Goal: Use online tool/utility: Utilize a website feature to perform a specific function

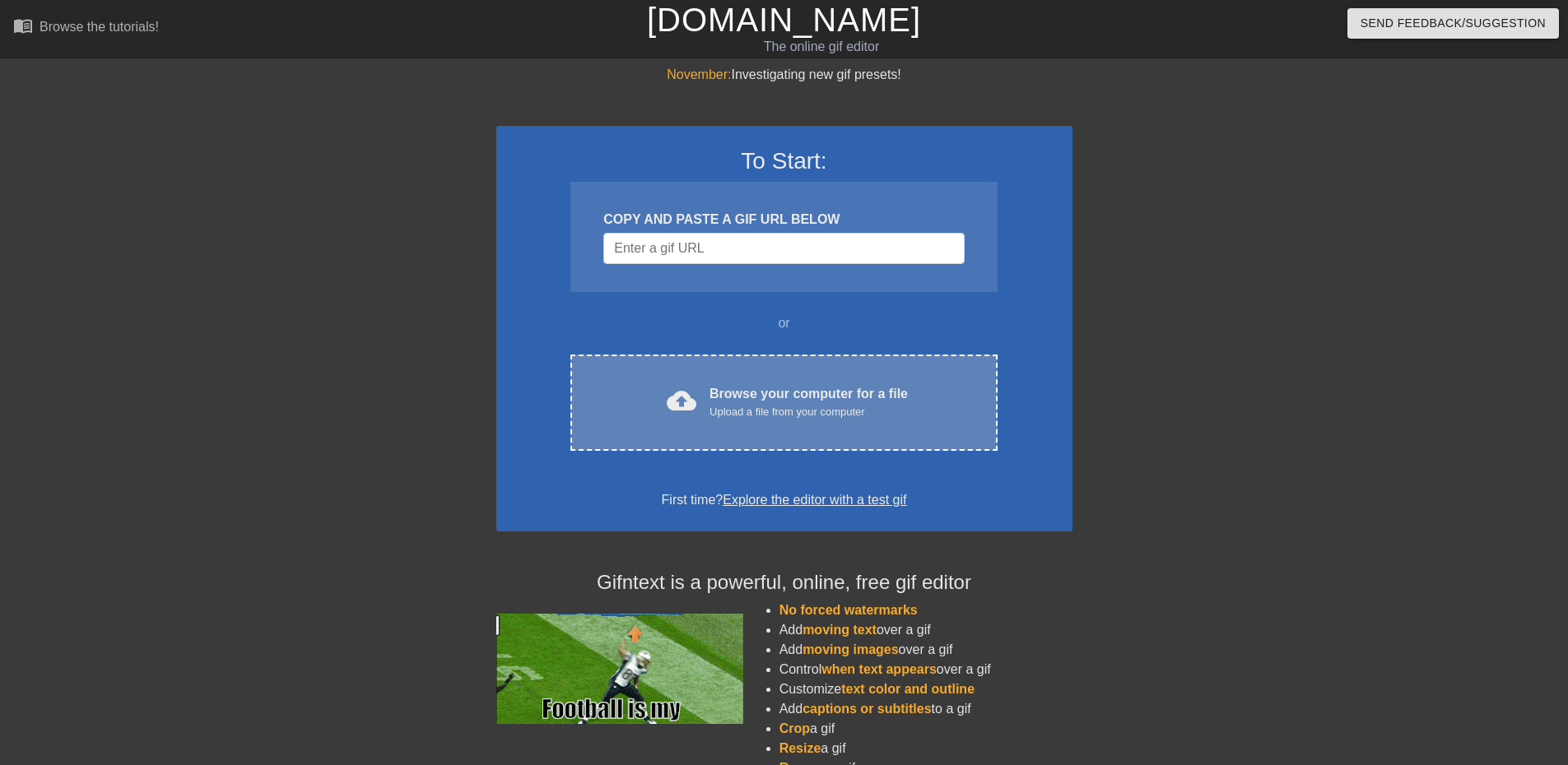
click at [700, 396] on div "cloud_upload Browse your computer for a file Upload a file from your computer" at bounding box center [784, 402] width 358 height 37
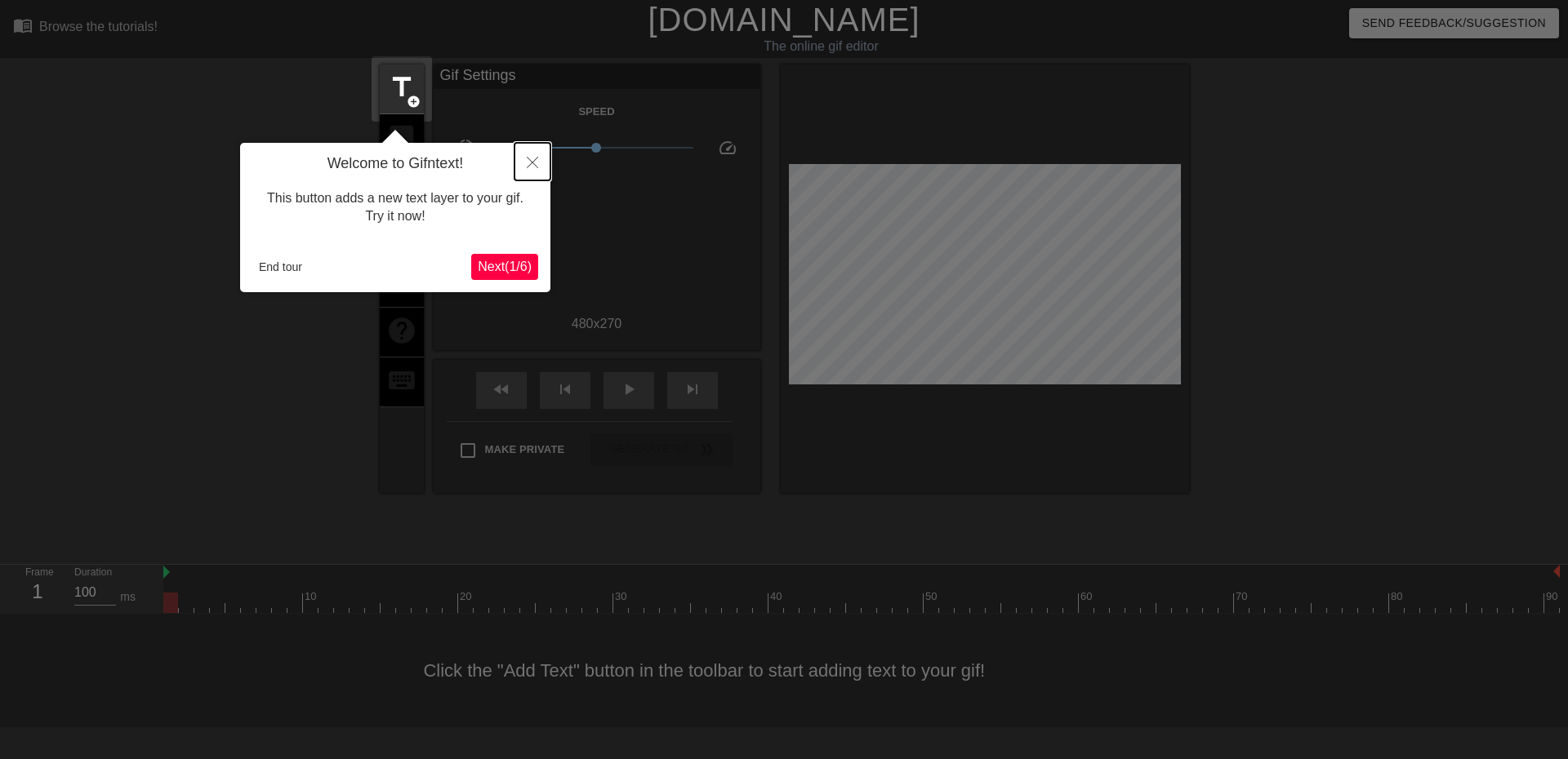
click at [530, 165] on icon "Close" at bounding box center [532, 162] width 11 height 11
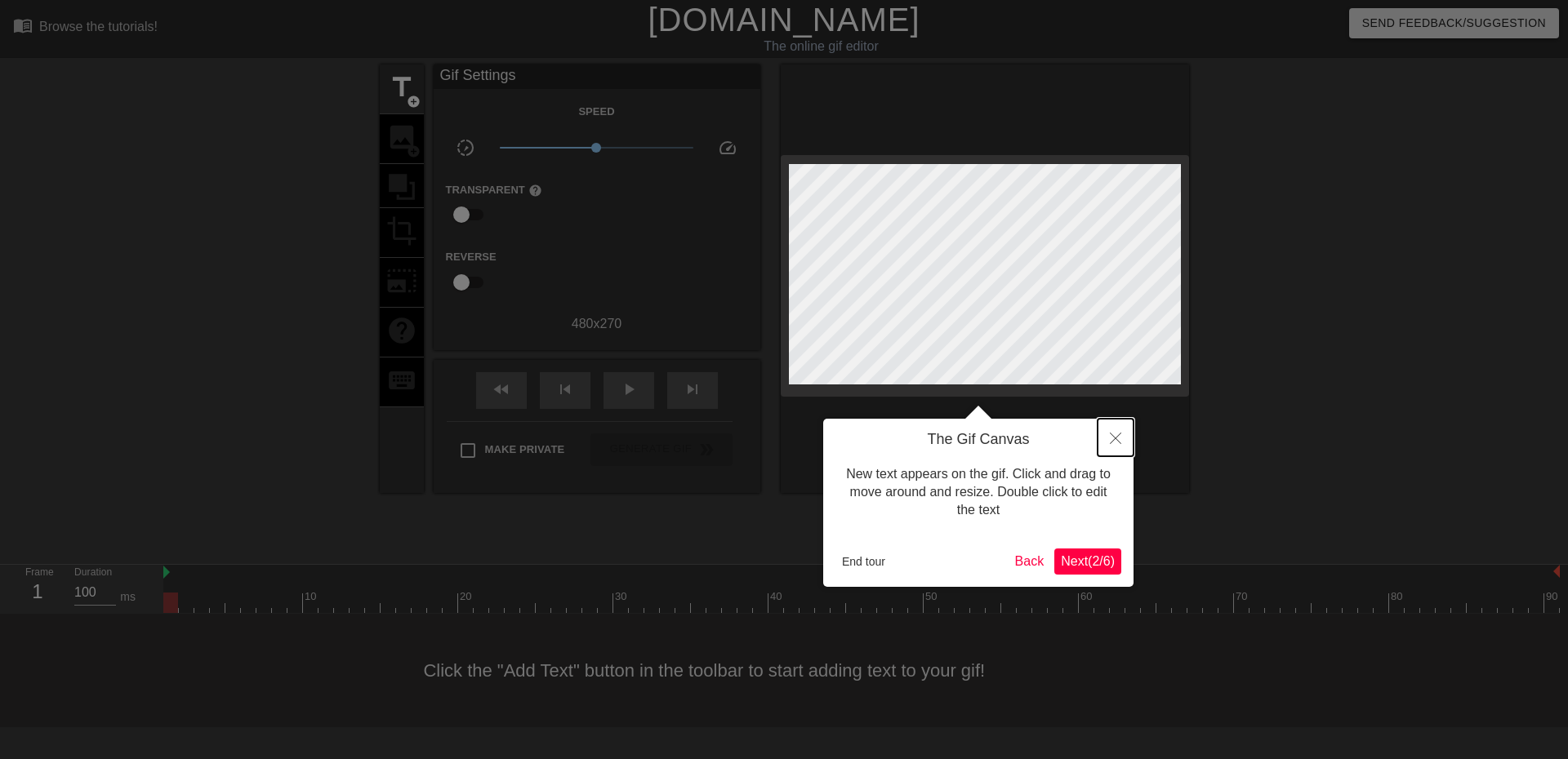
click at [1109, 441] on button "Close" at bounding box center [1115, 438] width 35 height 37
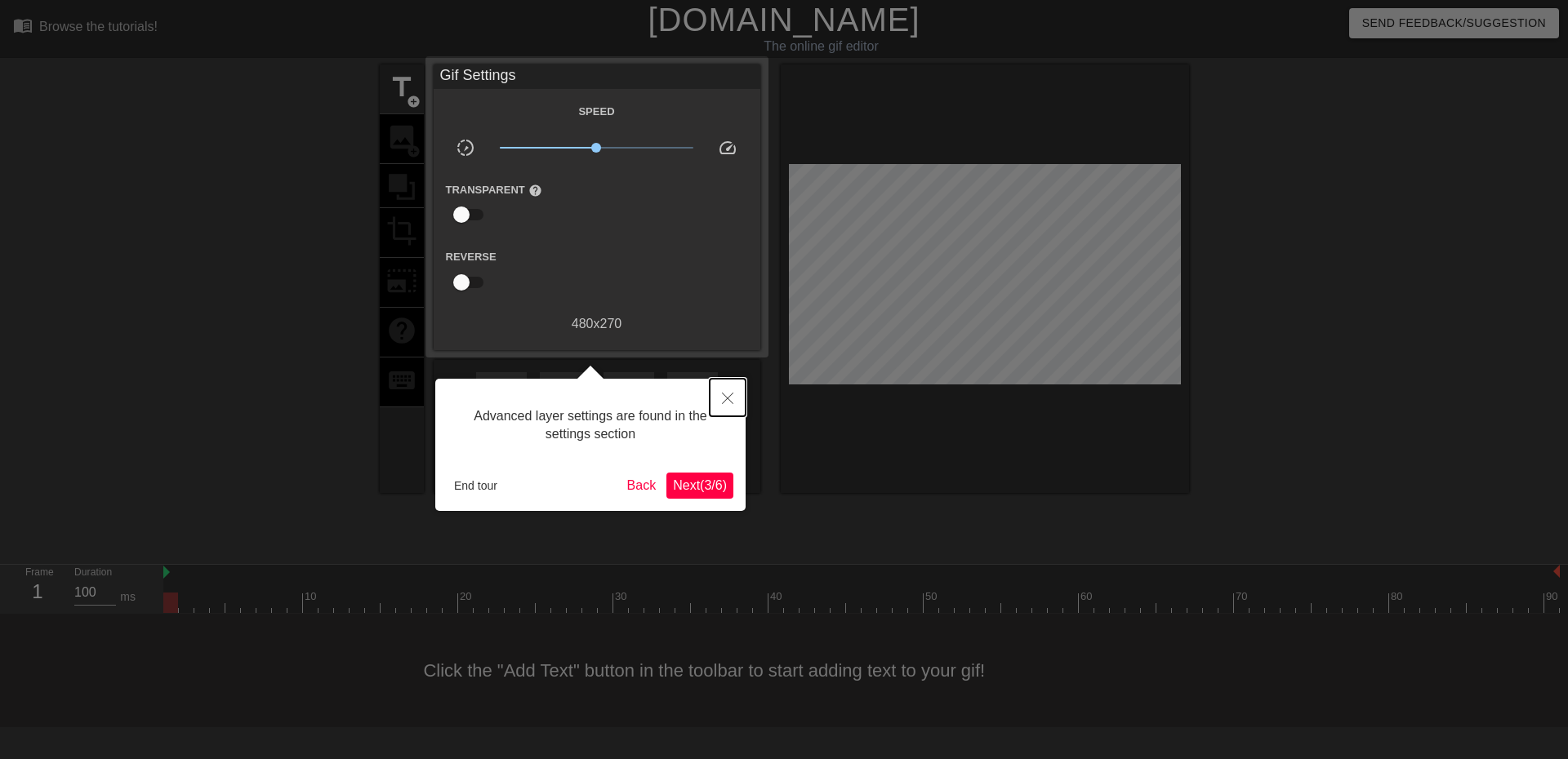
click at [728, 398] on icon "Close" at bounding box center [727, 399] width 11 height 11
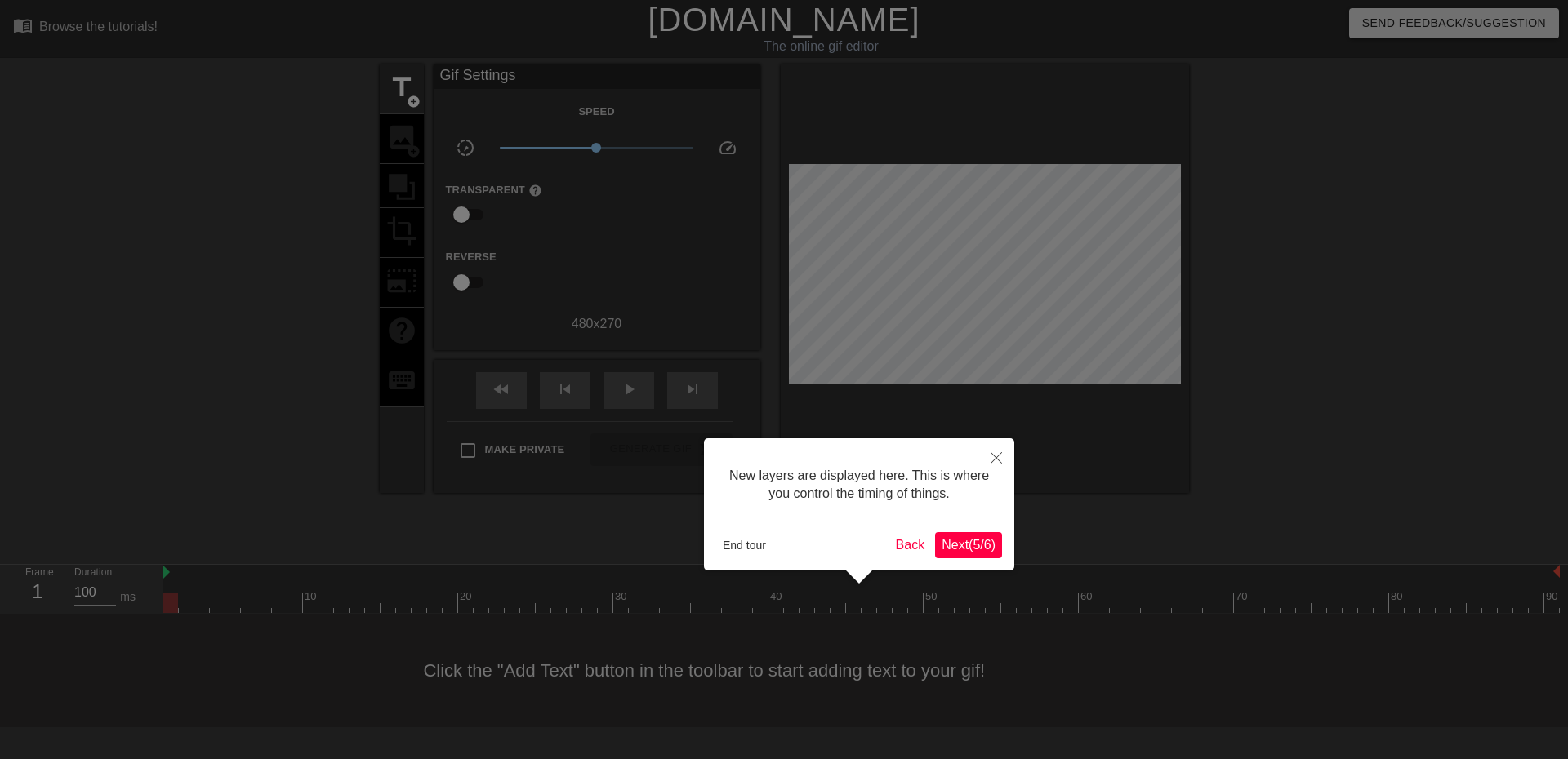
scroll to position [14, 0]
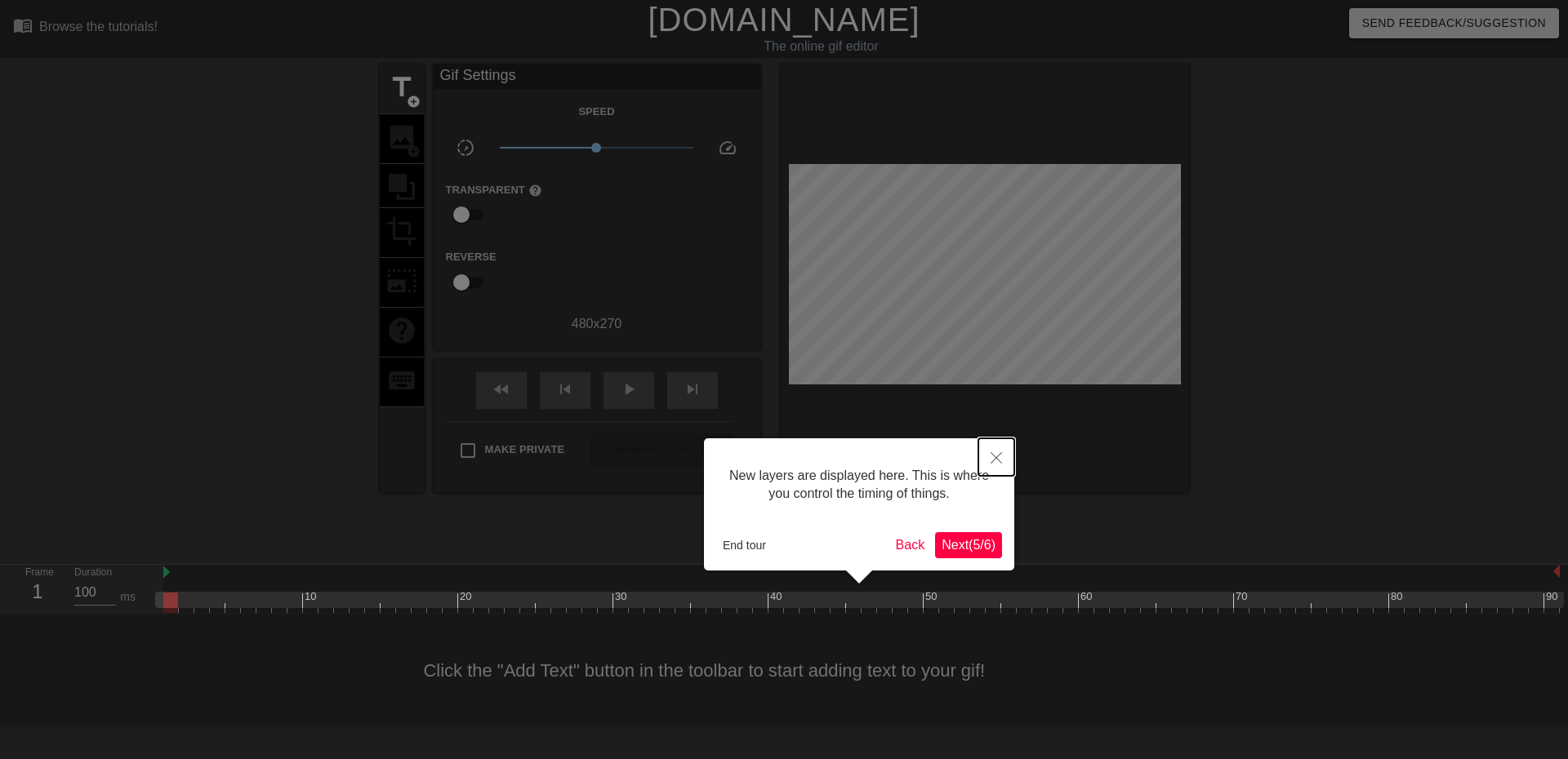
click at [989, 454] on button "Close" at bounding box center [996, 457] width 35 height 37
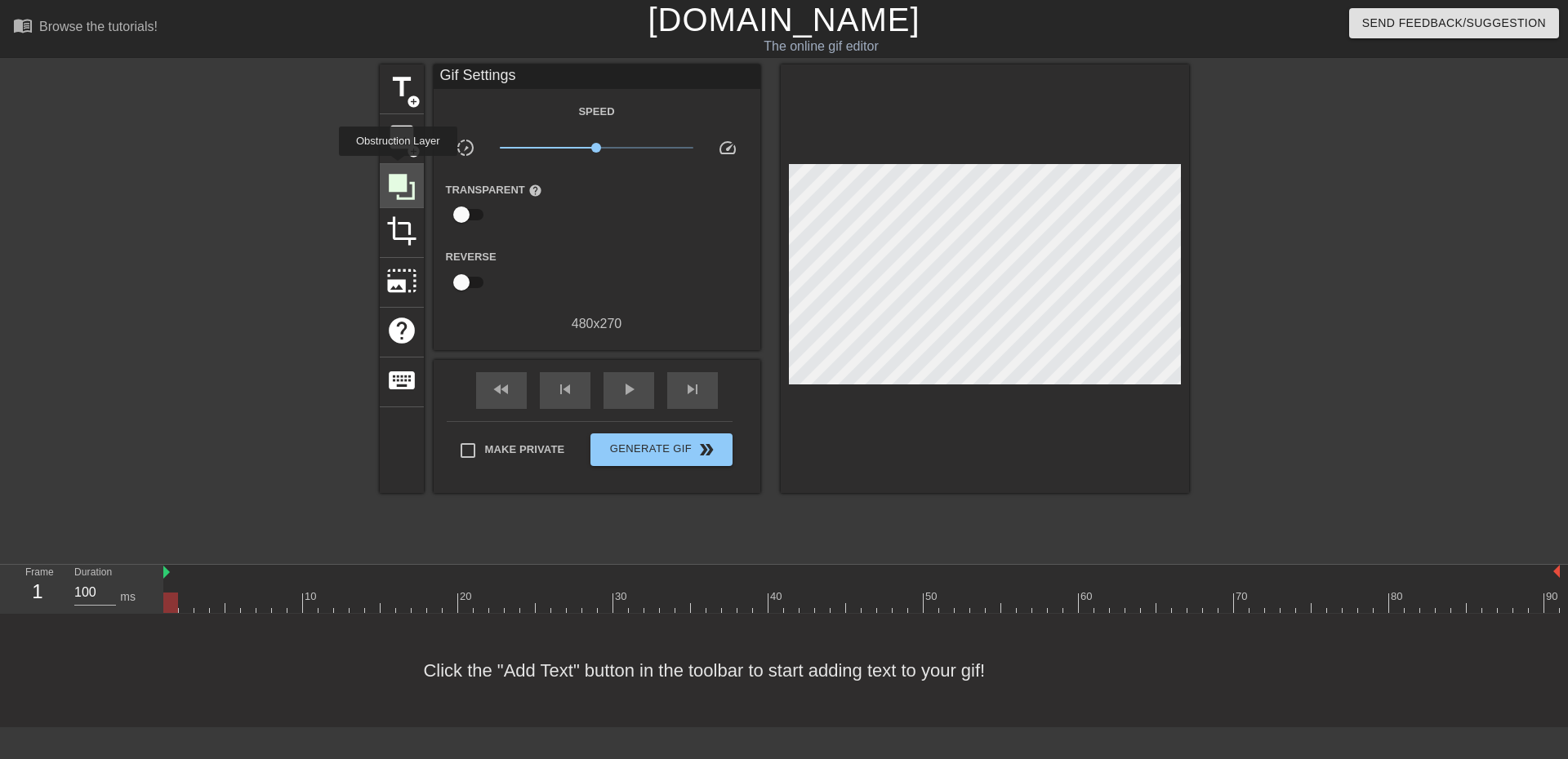
click at [399, 180] on icon at bounding box center [402, 187] width 26 height 26
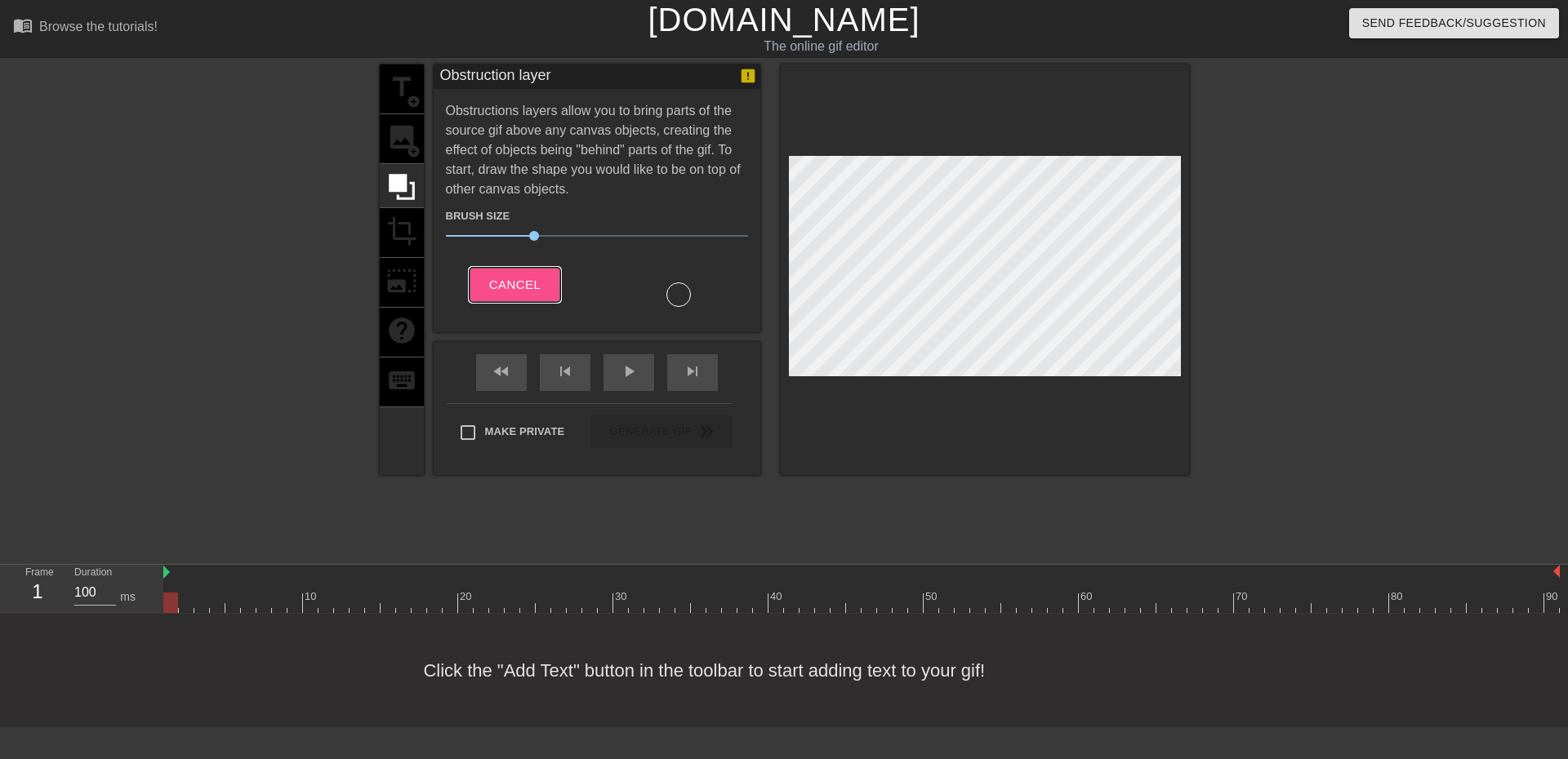
click at [516, 276] on span "Cancel" at bounding box center [515, 285] width 51 height 21
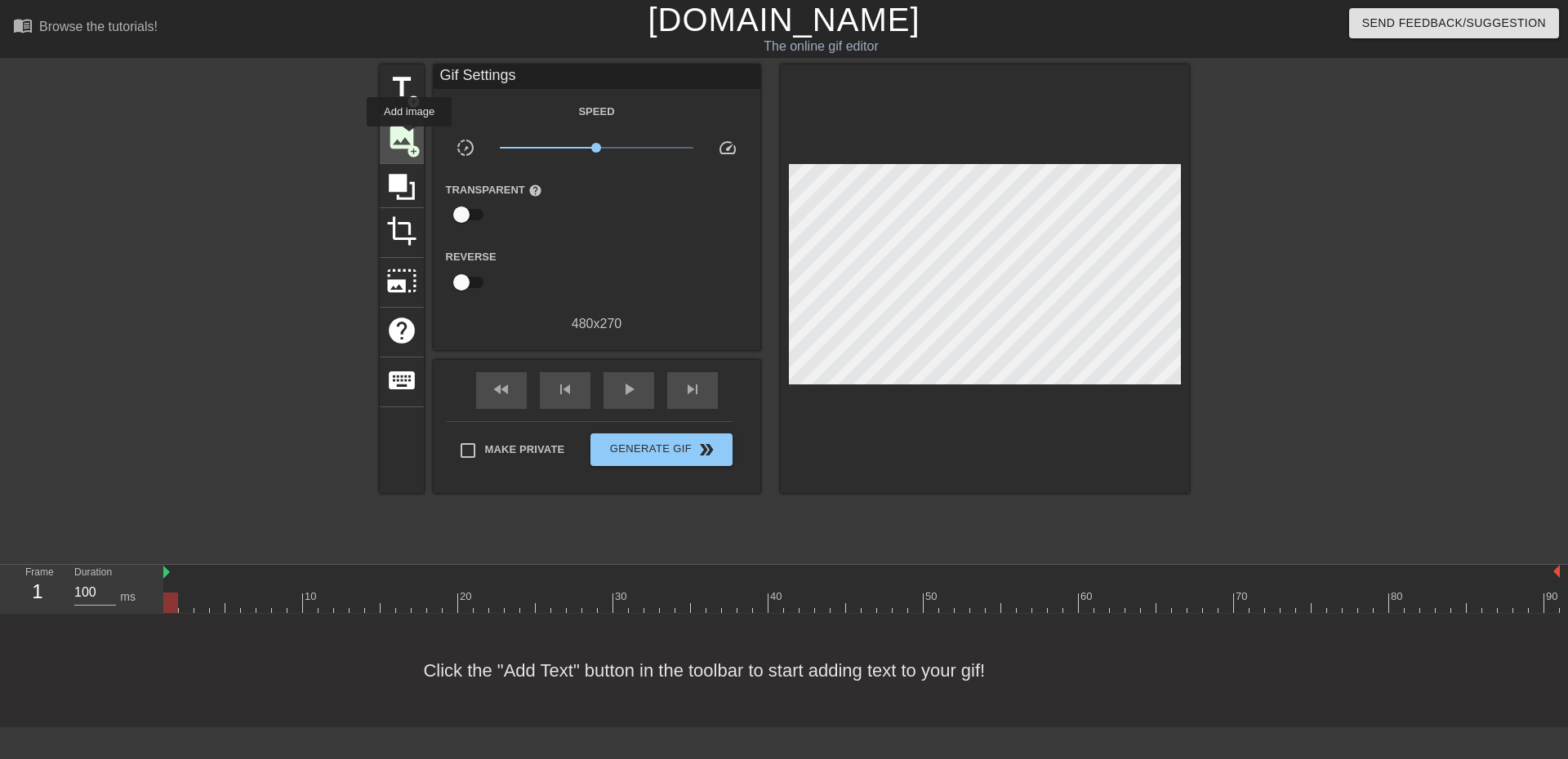
click at [409, 138] on span "image" at bounding box center [402, 136] width 31 height 31
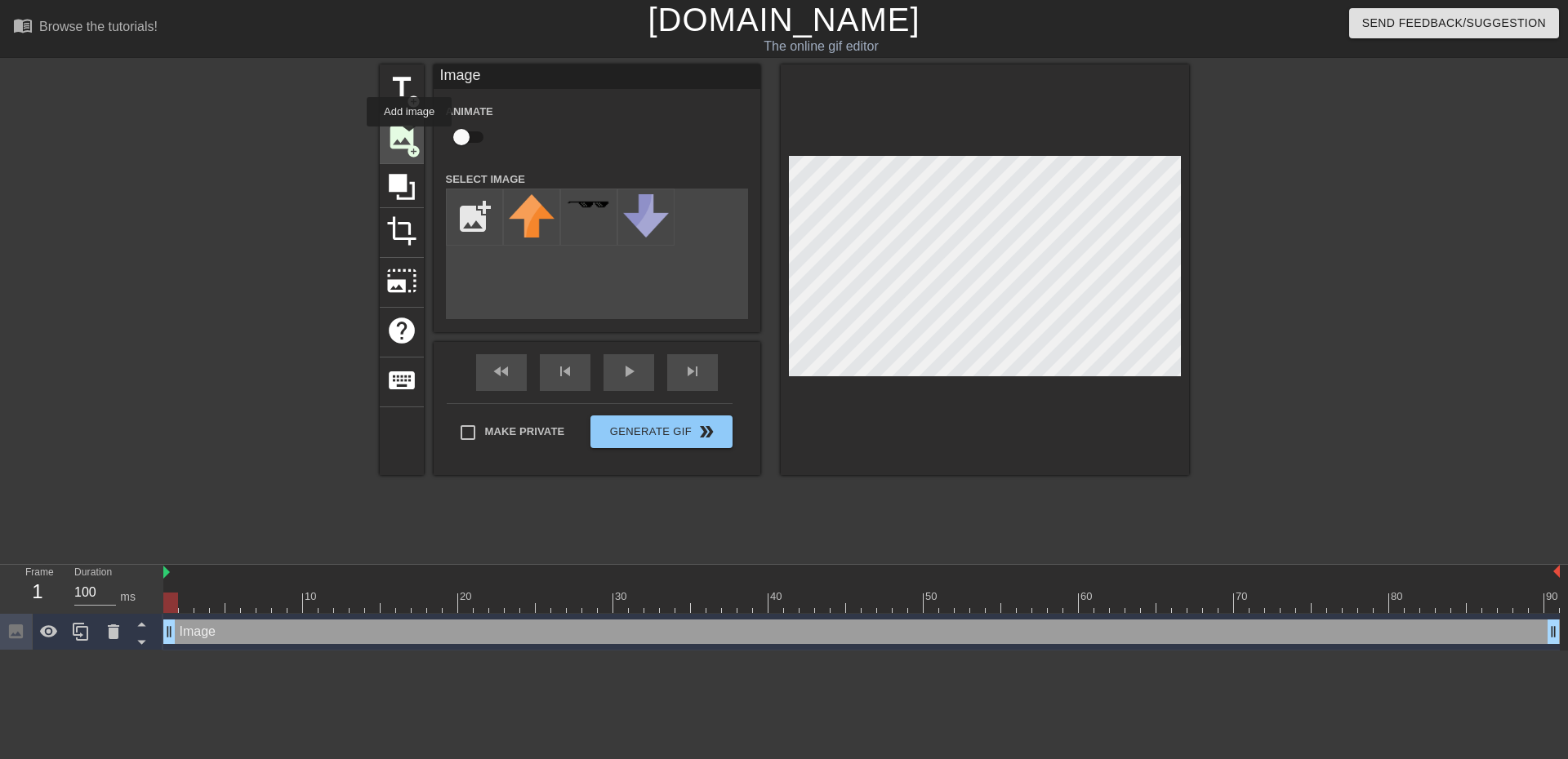
scroll to position [0, 0]
click at [472, 219] on input "file" at bounding box center [473, 217] width 55 height 55
click at [530, 227] on div at bounding box center [531, 217] width 57 height 57
click at [707, 231] on img at bounding box center [702, 216] width 46 height 43
click at [575, 216] on img at bounding box center [588, 216] width 46 height 43
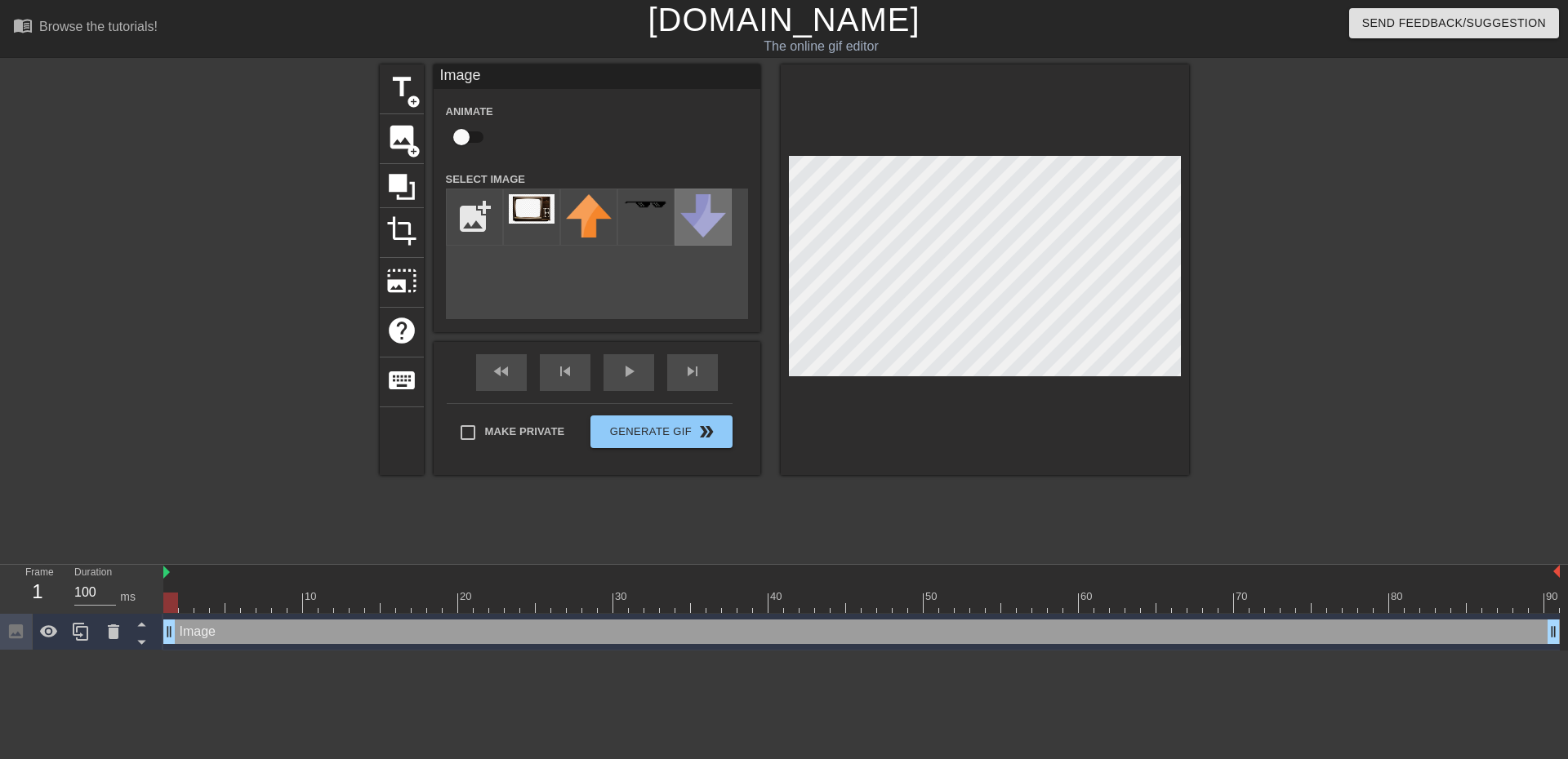
click at [712, 218] on img at bounding box center [702, 216] width 46 height 43
click at [667, 260] on div "add_photo_alternate" at bounding box center [597, 254] width 303 height 131
click at [544, 221] on img at bounding box center [531, 208] width 46 height 29
click at [473, 230] on input "file" at bounding box center [473, 217] width 55 height 55
type input "C:\fakepath\Daco_4201958.png"
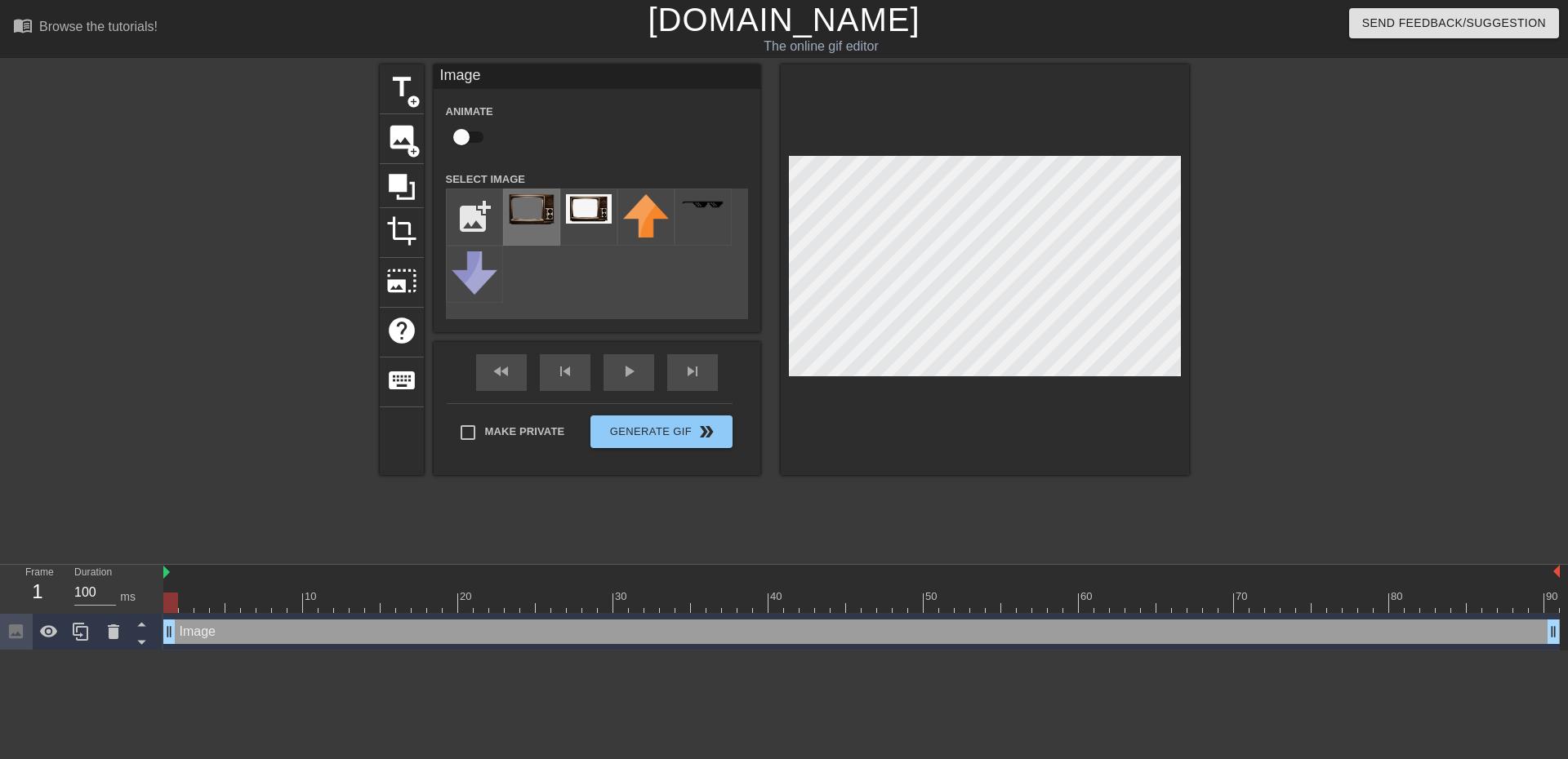
click at [537, 227] on div at bounding box center [531, 217] width 57 height 57
click at [1181, 387] on div at bounding box center [984, 270] width 408 height 411
click at [770, 136] on div "title add_circle image add_circle crop photo_size_select_large help keyboard Im…" at bounding box center [784, 270] width 810 height 411
click at [463, 136] on input "checkbox" at bounding box center [461, 136] width 93 height 31
click at [463, 136] on input "checkbox" at bounding box center [477, 136] width 93 height 31
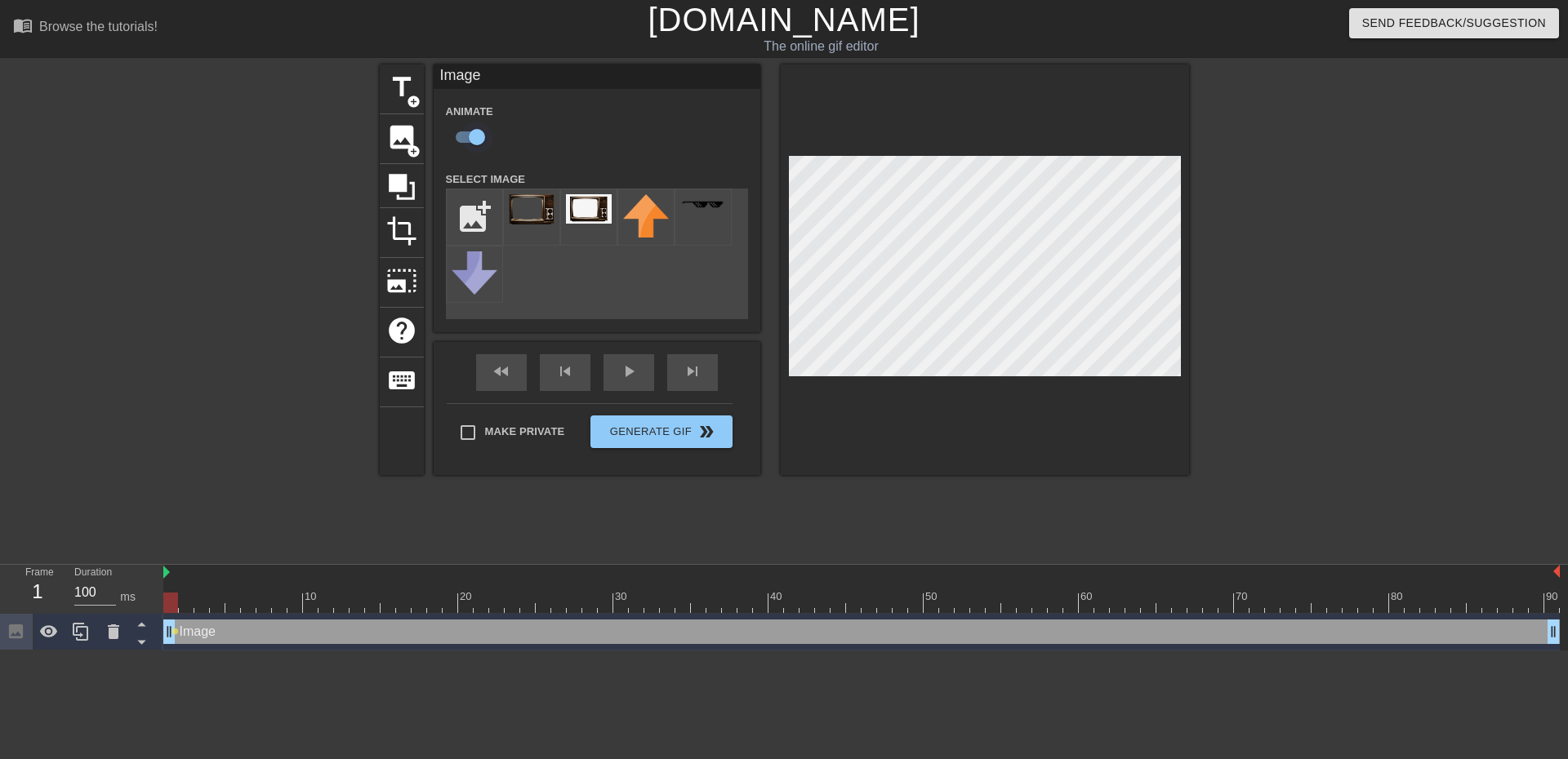
checkbox input "false"
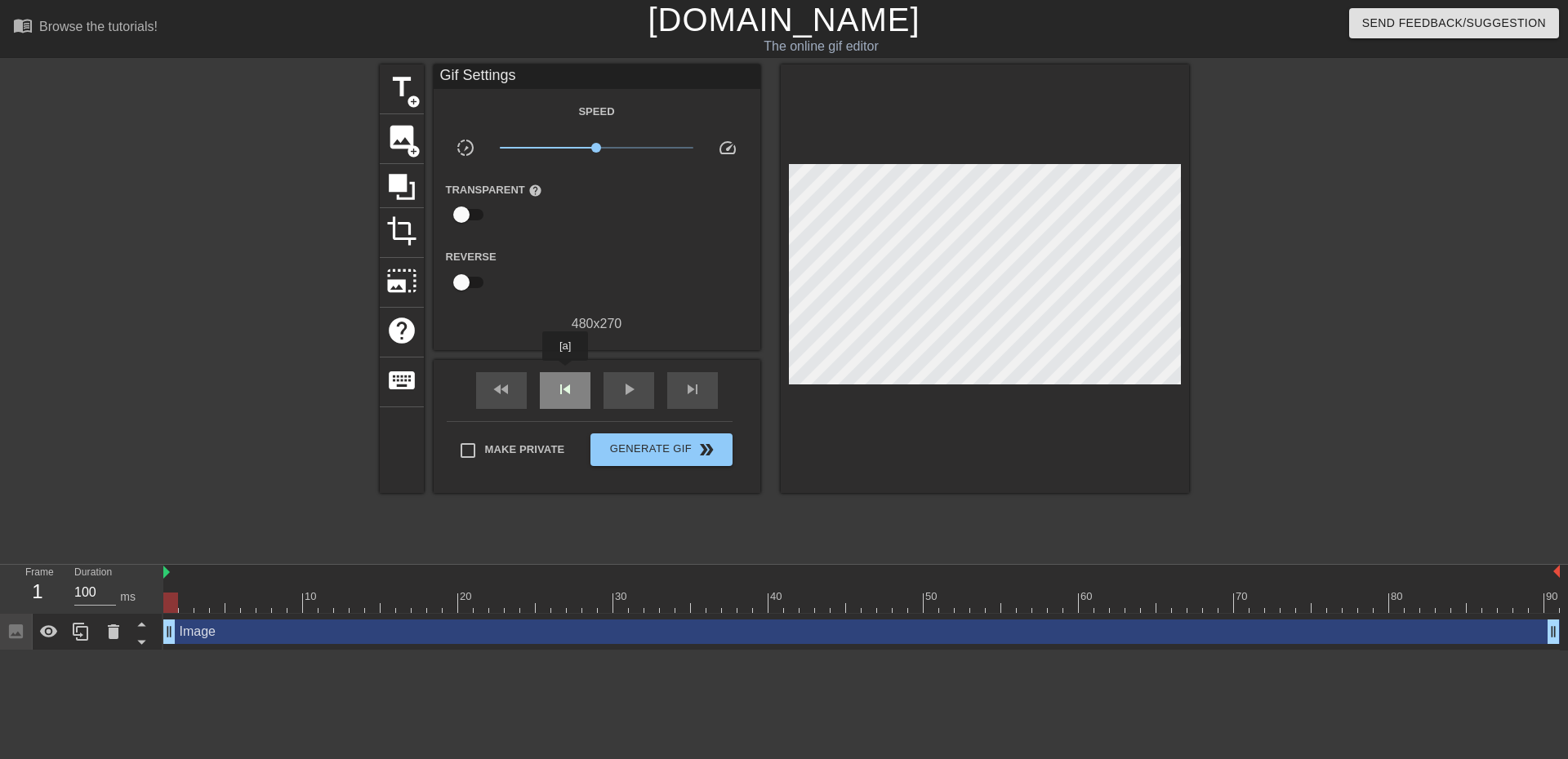
click at [565, 372] on div "skip_previous" at bounding box center [565, 390] width 50 height 36
click at [625, 389] on span "play_arrow" at bounding box center [629, 389] width 20 height 20
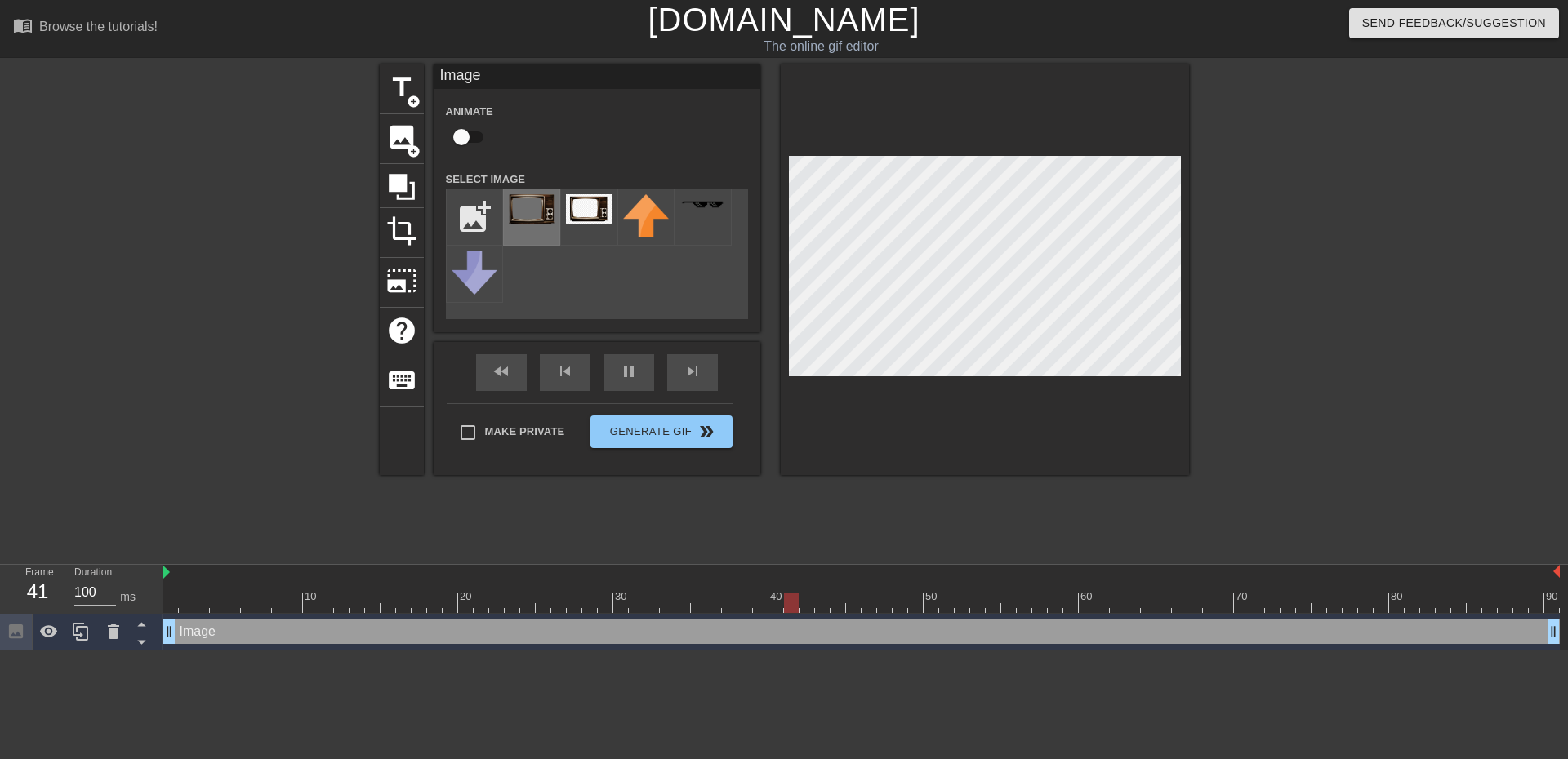
click at [526, 212] on img at bounding box center [531, 209] width 46 height 30
click at [782, 264] on div at bounding box center [984, 270] width 408 height 411
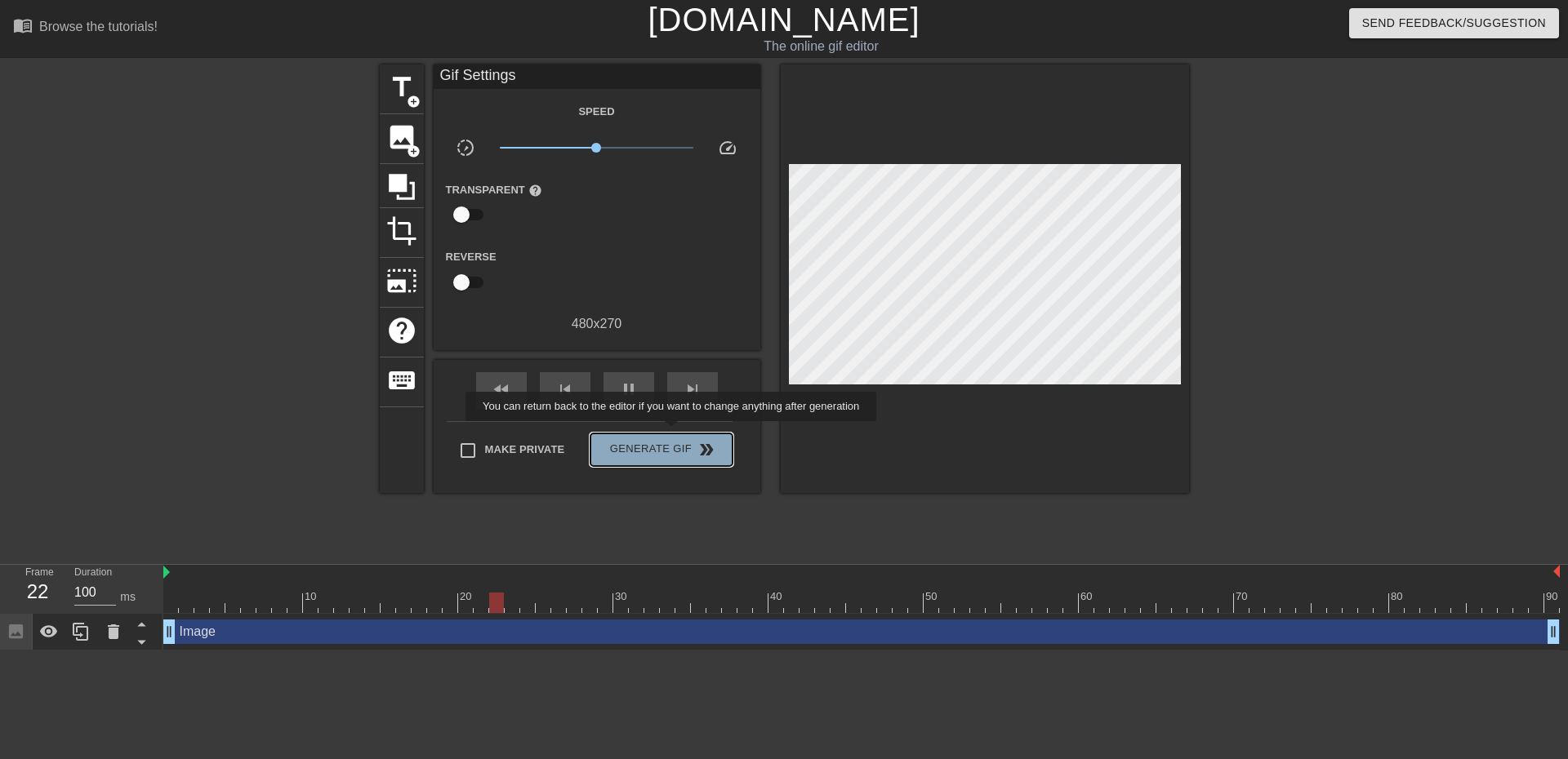
click at [673, 433] on button "Generate Gif double_arrow" at bounding box center [660, 449] width 141 height 33
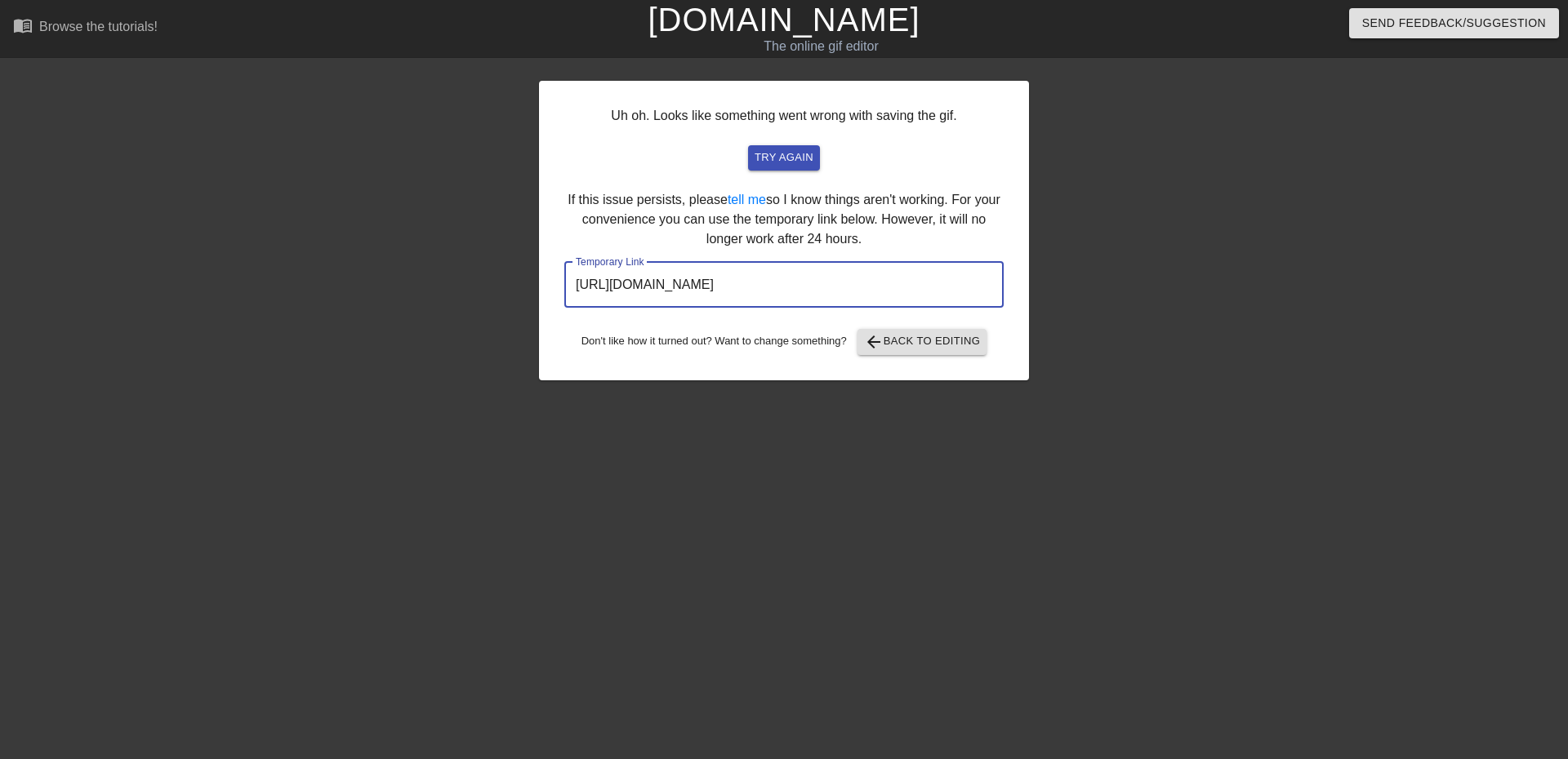
click at [684, 286] on input "https://www.gifntext.com/temp_generations/J8OQPULS.gif" at bounding box center [784, 285] width 439 height 46
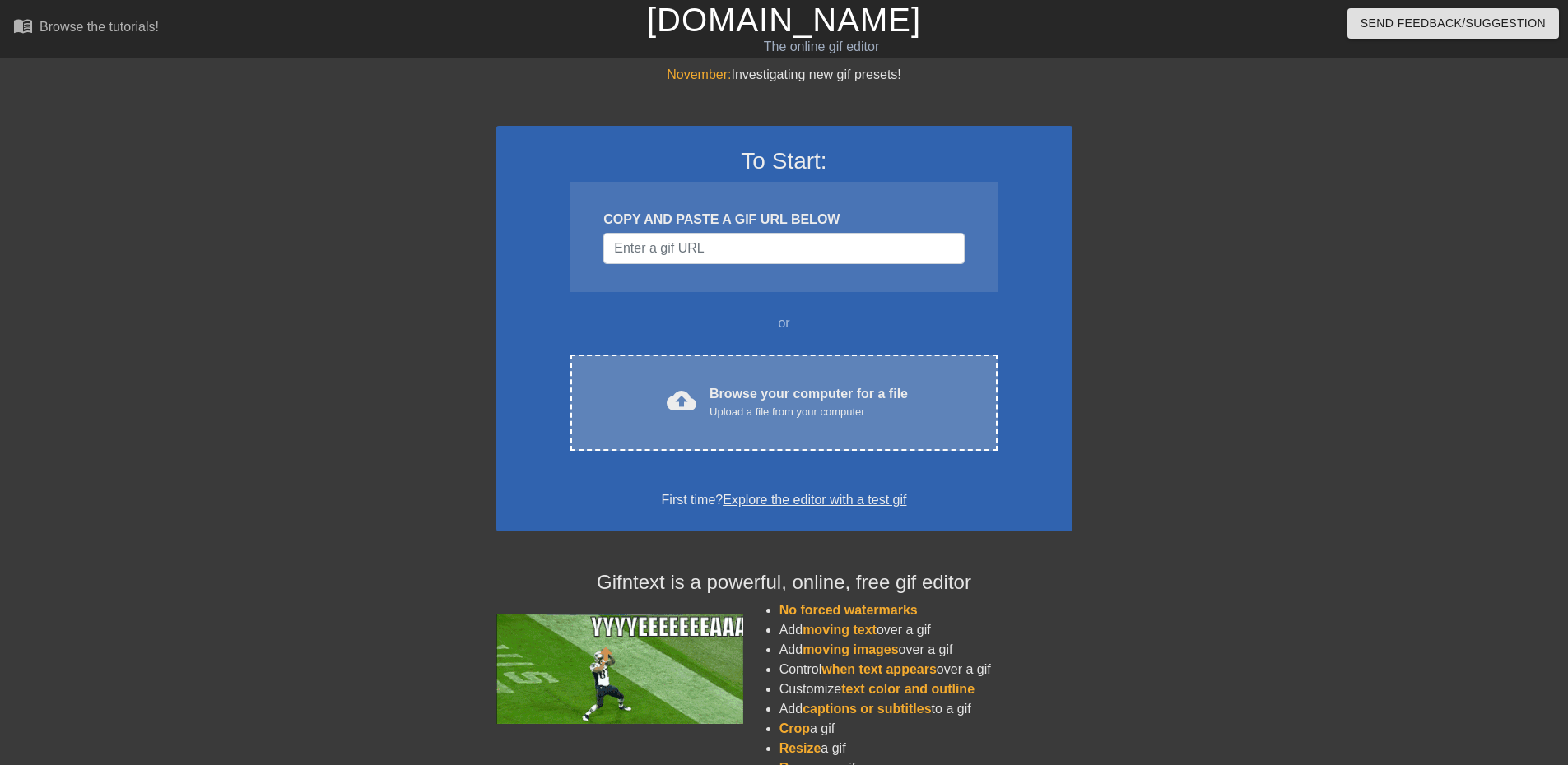
click at [702, 428] on div "cloud_upload Browse your computer for a file Upload a file from your computer C…" at bounding box center [783, 403] width 426 height 96
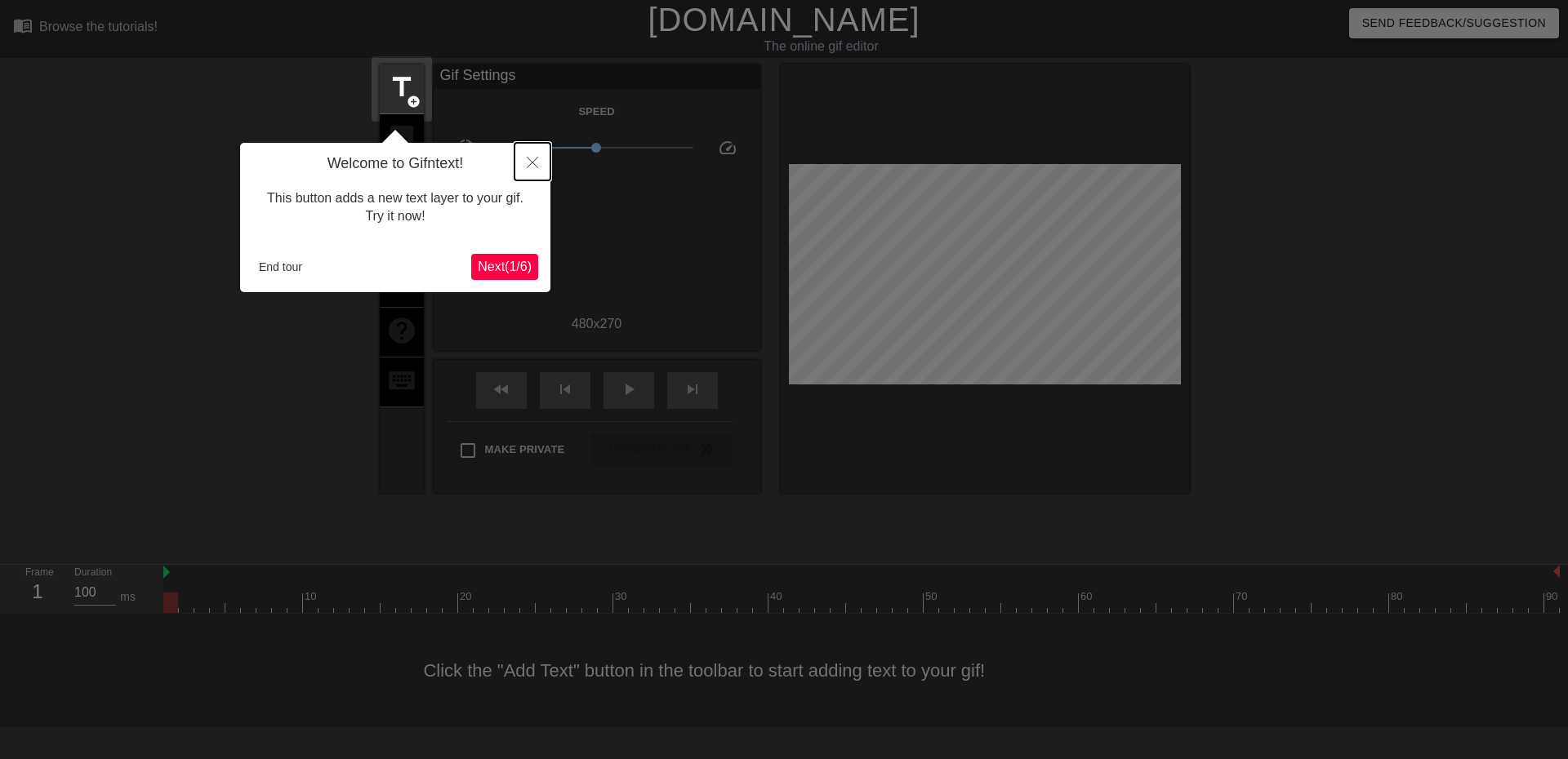
click at [533, 166] on icon "Close" at bounding box center [532, 162] width 11 height 11
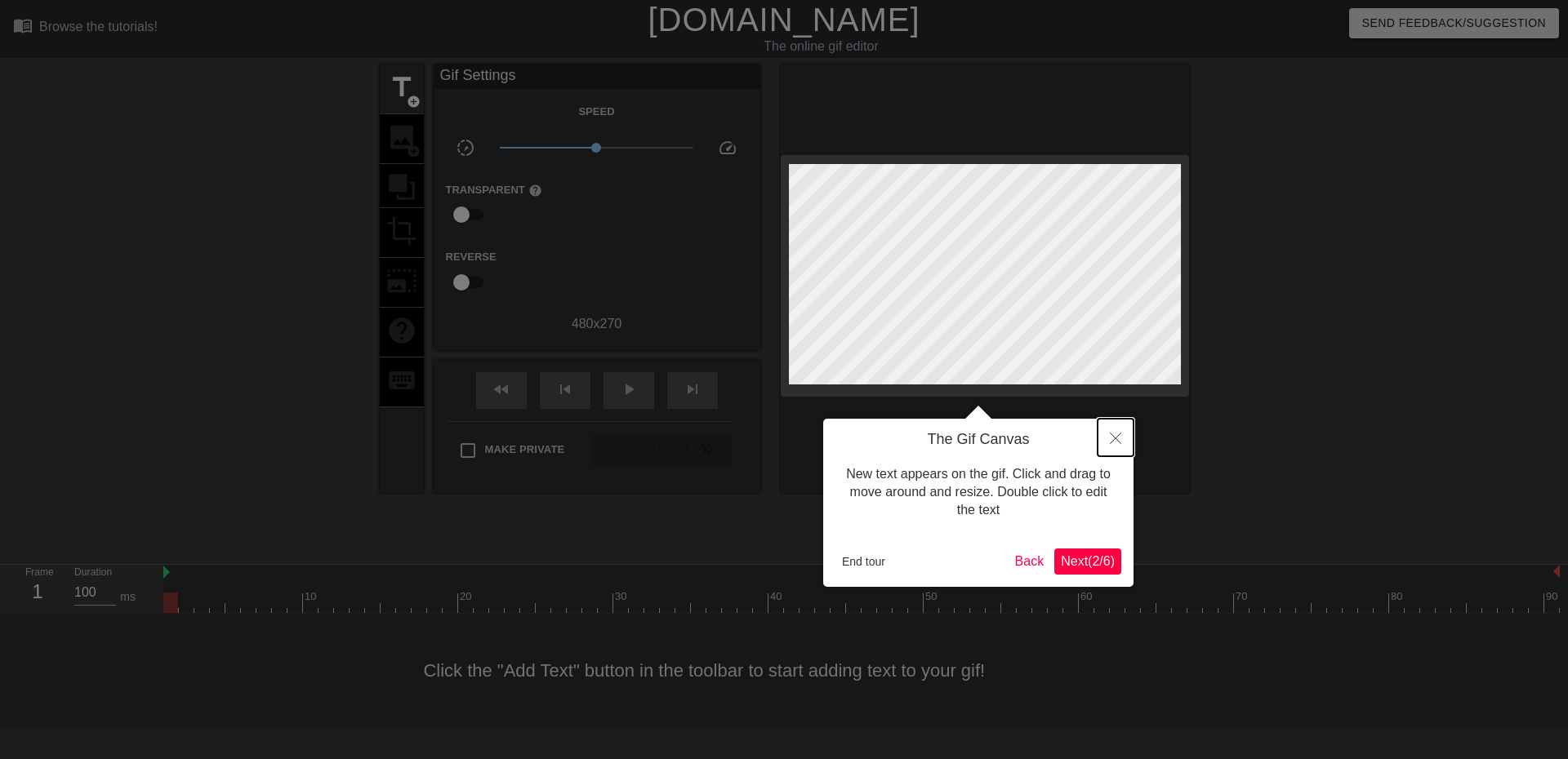
click at [1118, 445] on button "Close" at bounding box center [1115, 438] width 35 height 37
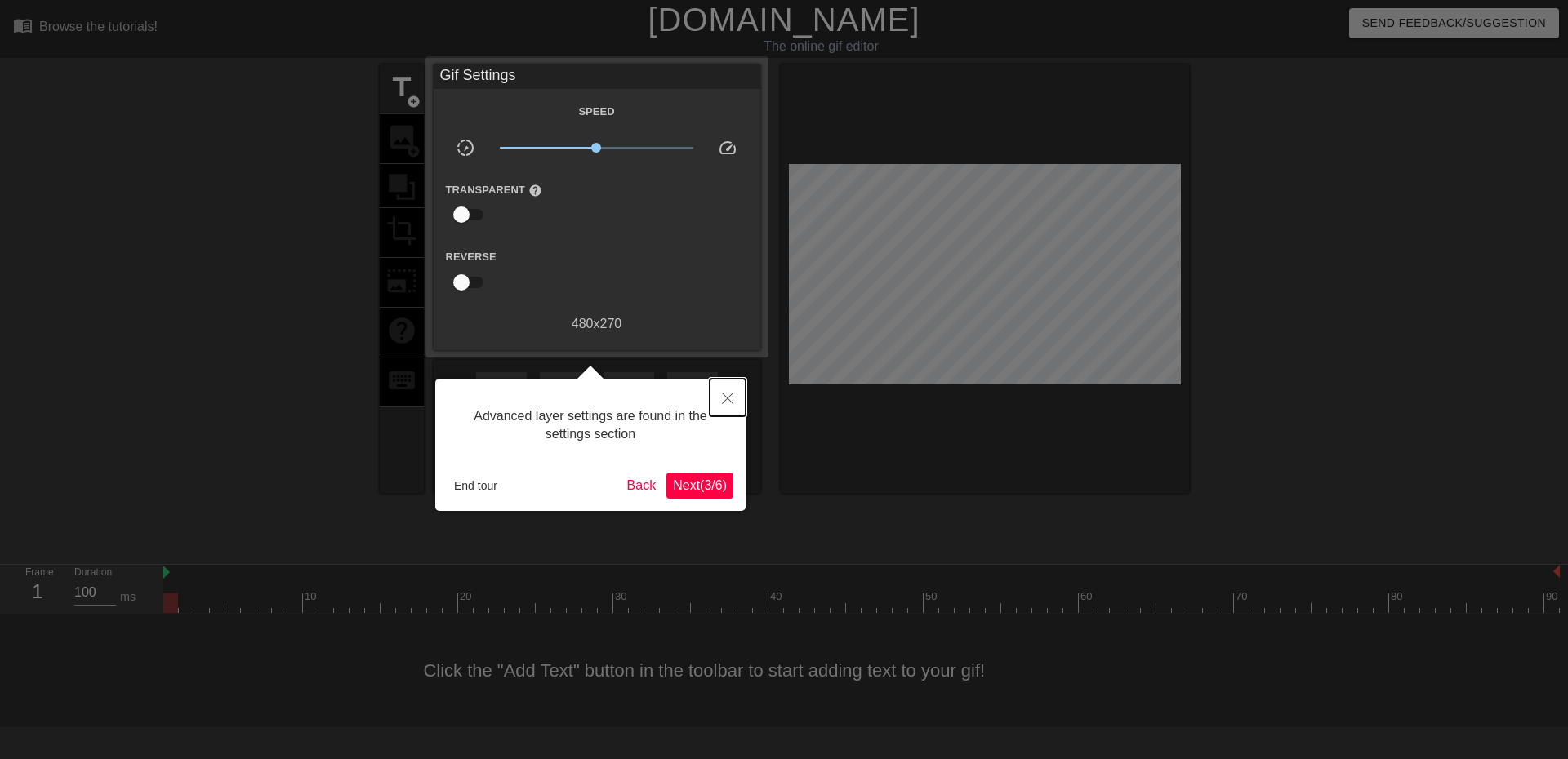
click at [729, 401] on icon "Close" at bounding box center [727, 399] width 11 height 11
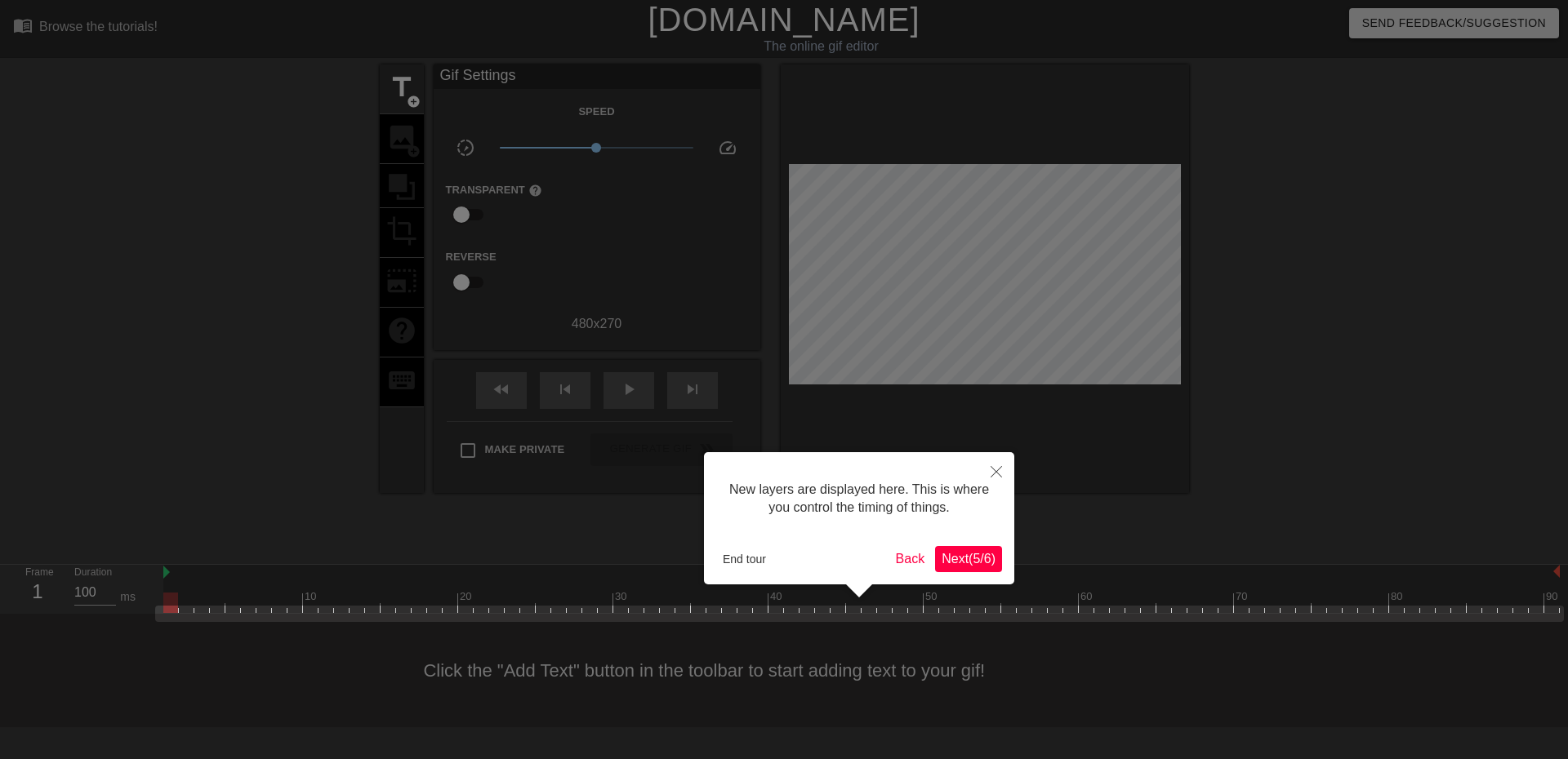
scroll to position [14, 0]
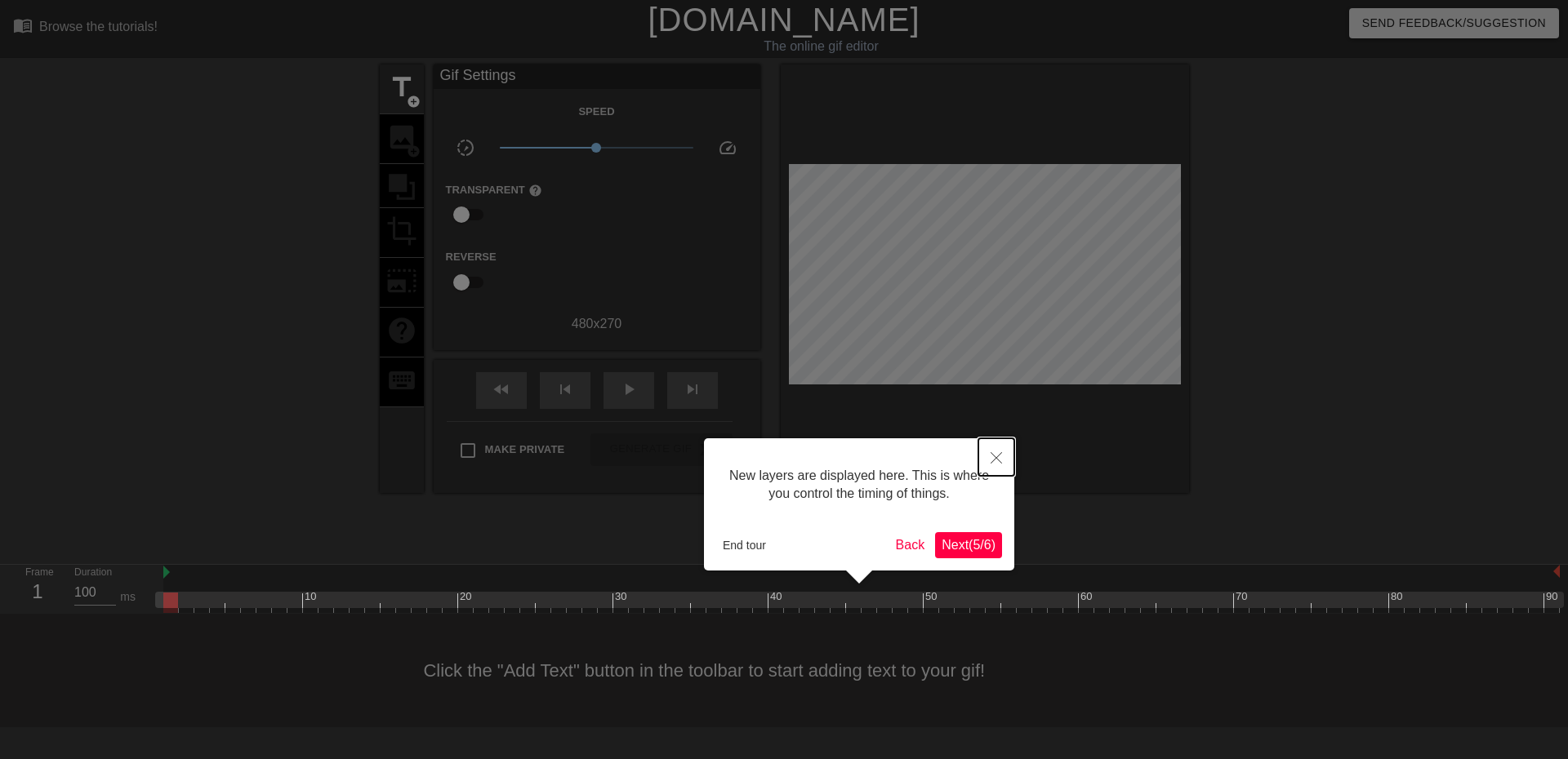
click at [991, 461] on icon "Close" at bounding box center [996, 457] width 11 height 11
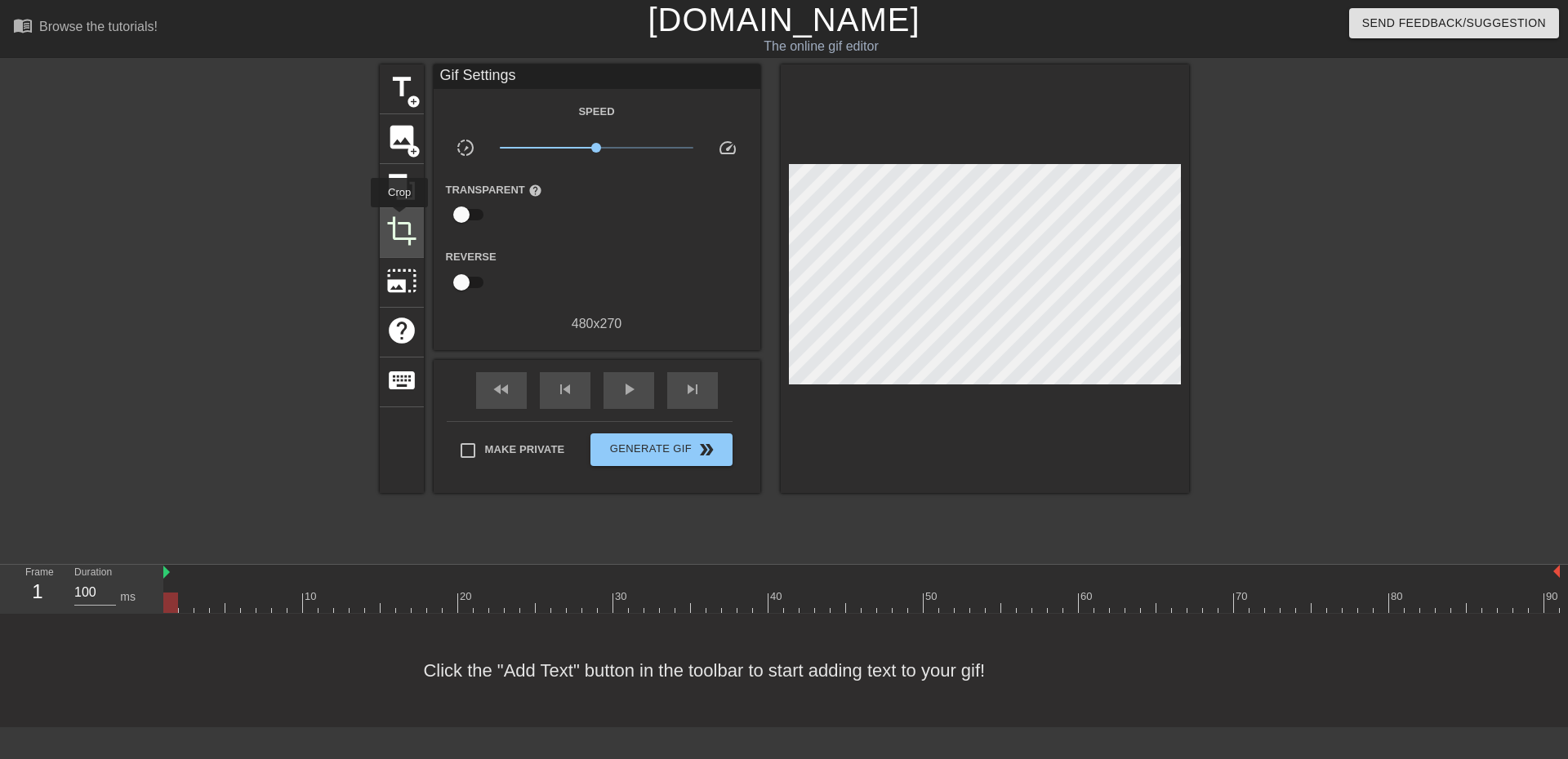
click at [400, 218] on span "crop" at bounding box center [402, 231] width 31 height 31
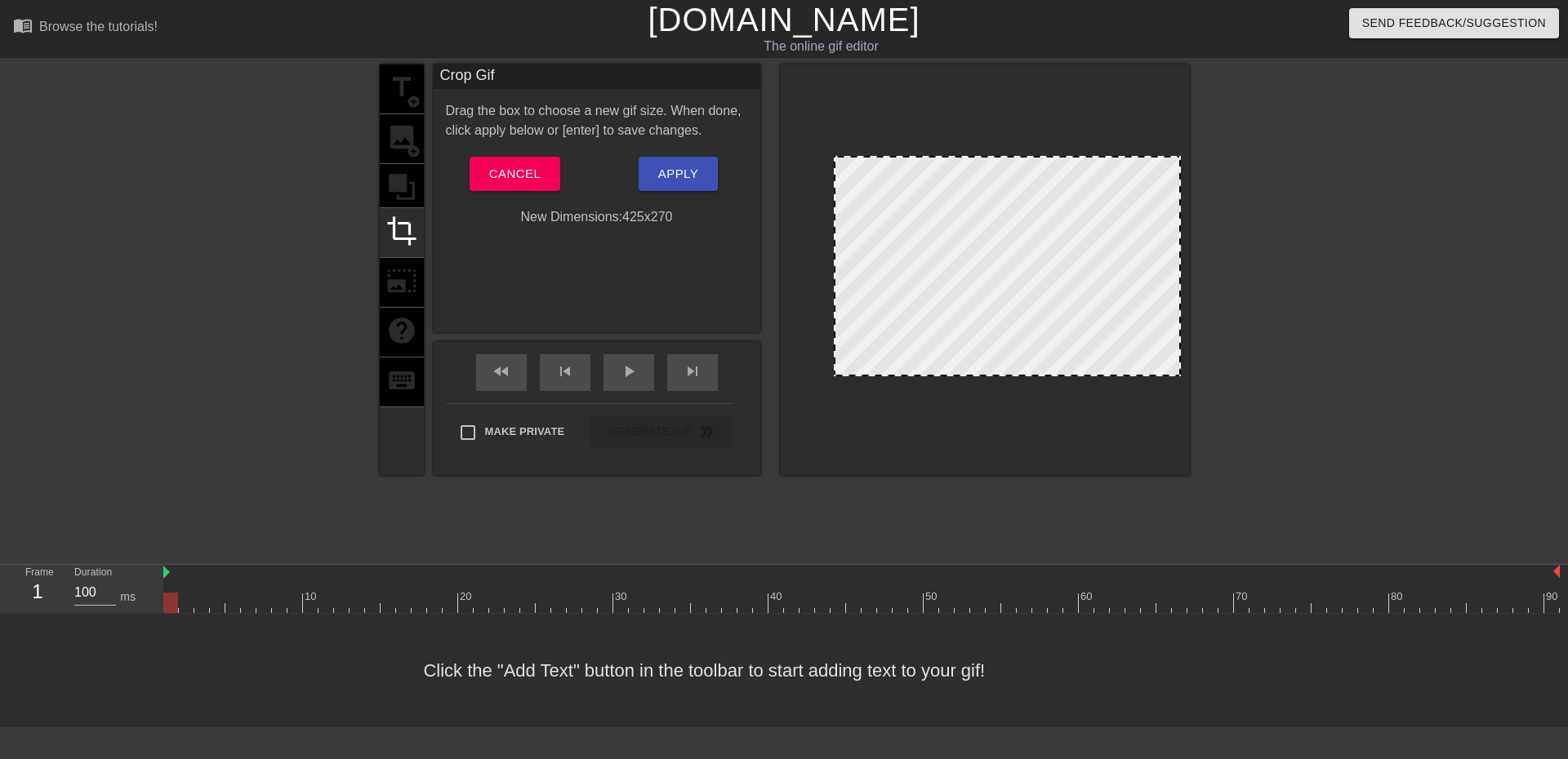
drag, startPoint x: 789, startPoint y: 260, endPoint x: 834, endPoint y: 263, distance: 45.1
click at [834, 263] on div at bounding box center [835, 266] width 8 height 218
click at [674, 180] on span "Apply" at bounding box center [678, 174] width 40 height 21
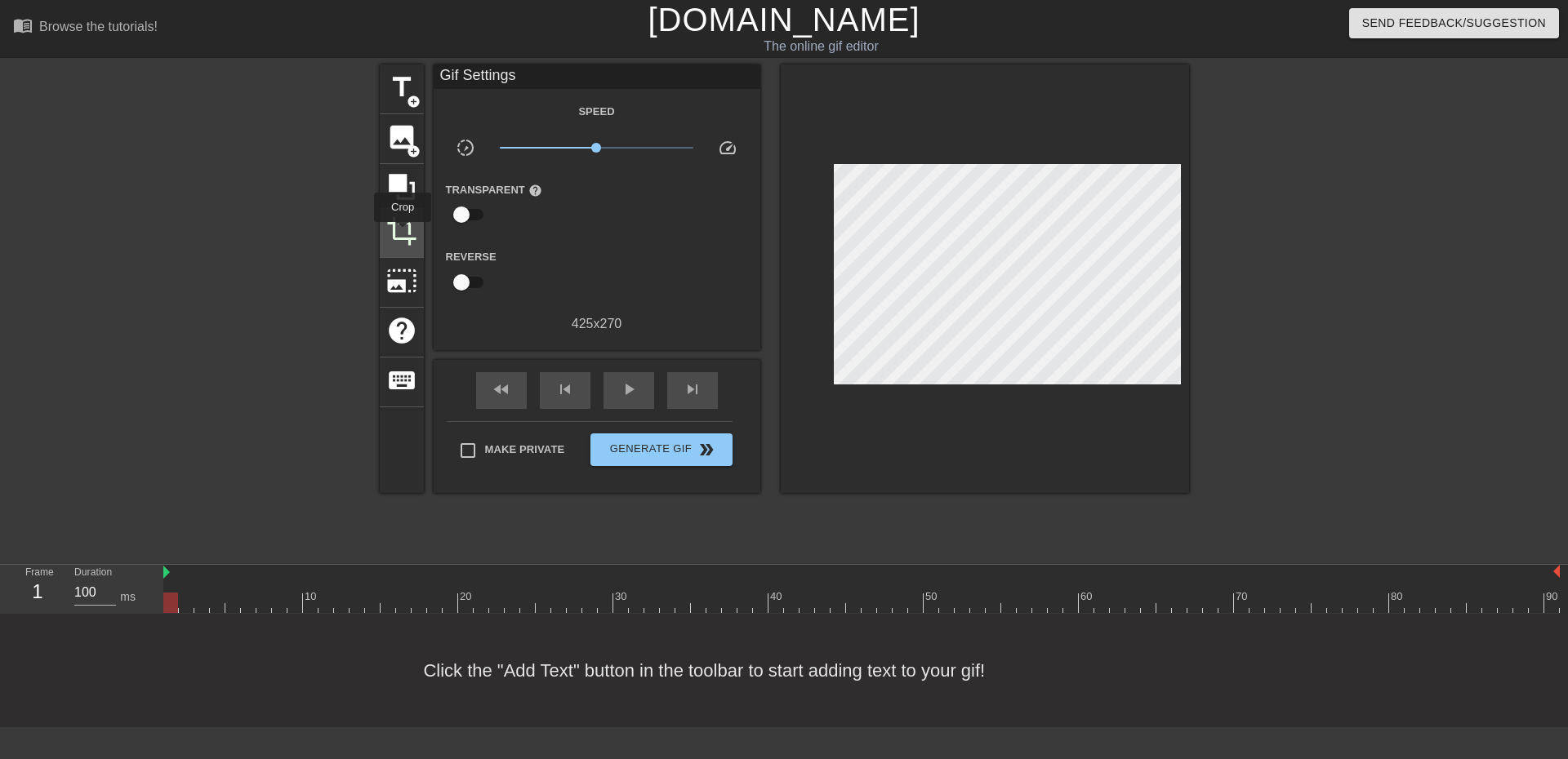
click at [403, 233] on span "crop" at bounding box center [402, 231] width 31 height 31
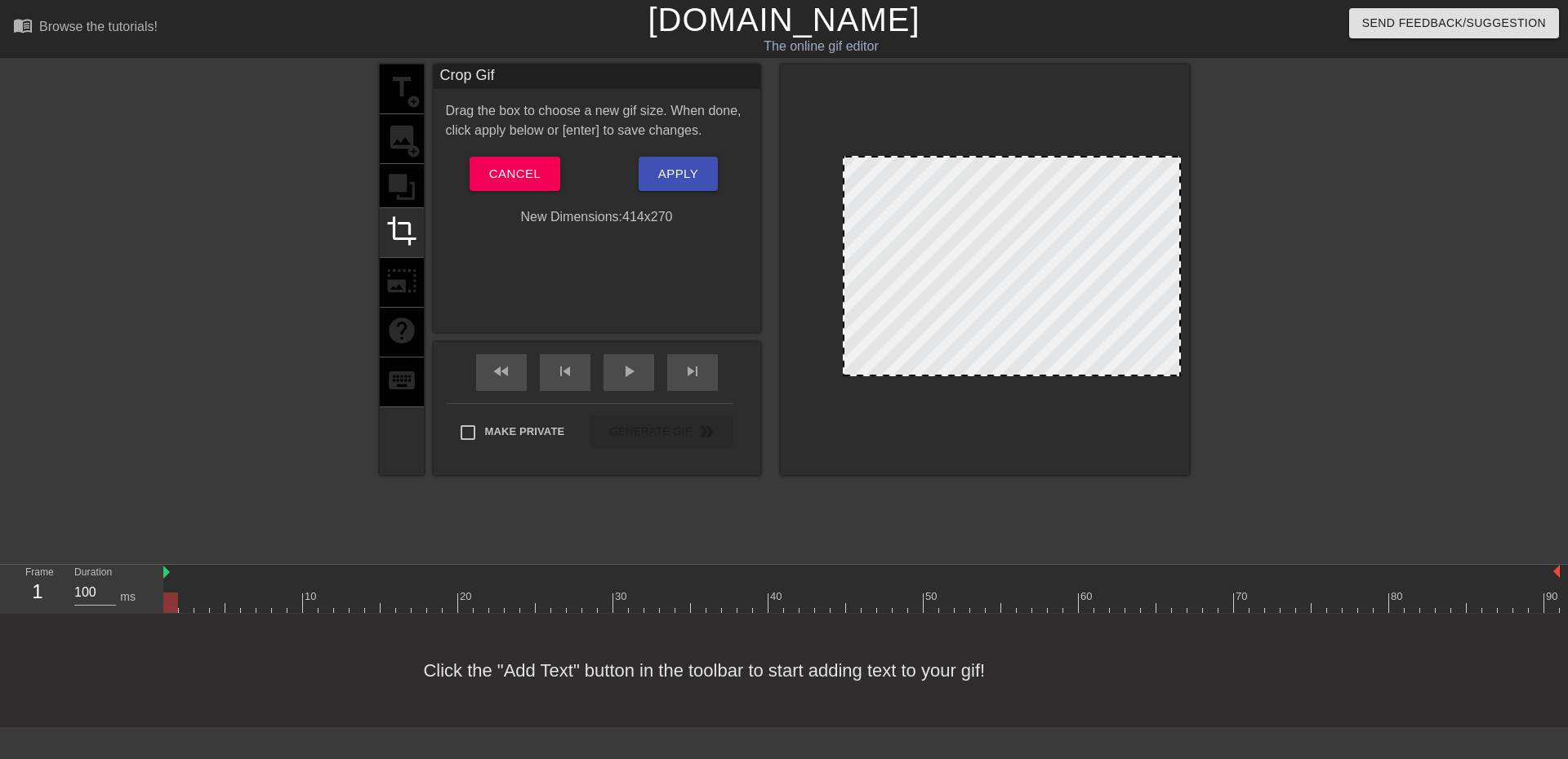
drag, startPoint x: 834, startPoint y: 255, endPoint x: 842, endPoint y: 255, distance: 8.0
click at [842, 255] on div at bounding box center [844, 266] width 8 height 218
click at [676, 173] on span "Apply" at bounding box center [678, 174] width 40 height 21
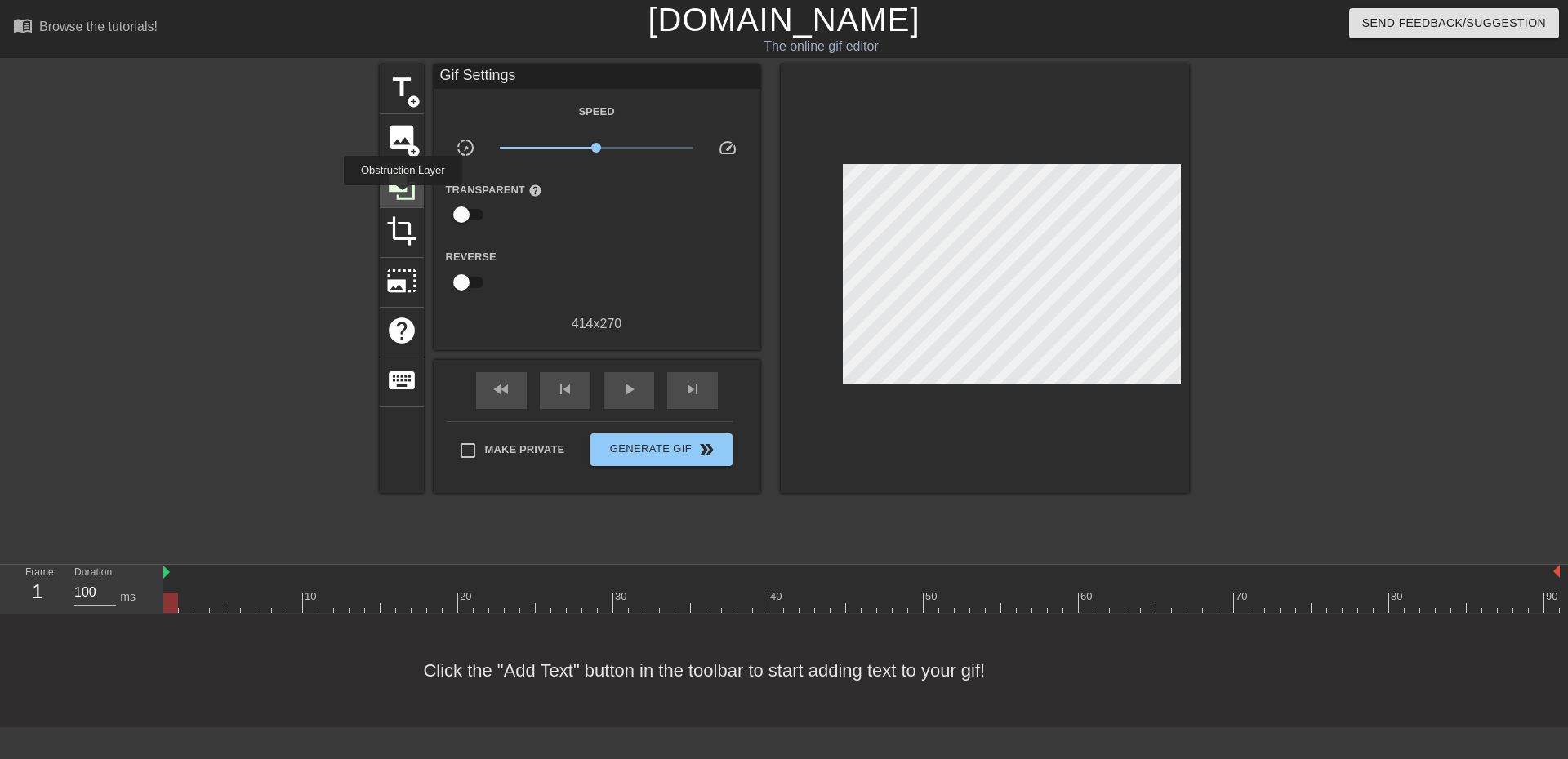
click at [403, 197] on icon at bounding box center [402, 187] width 26 height 26
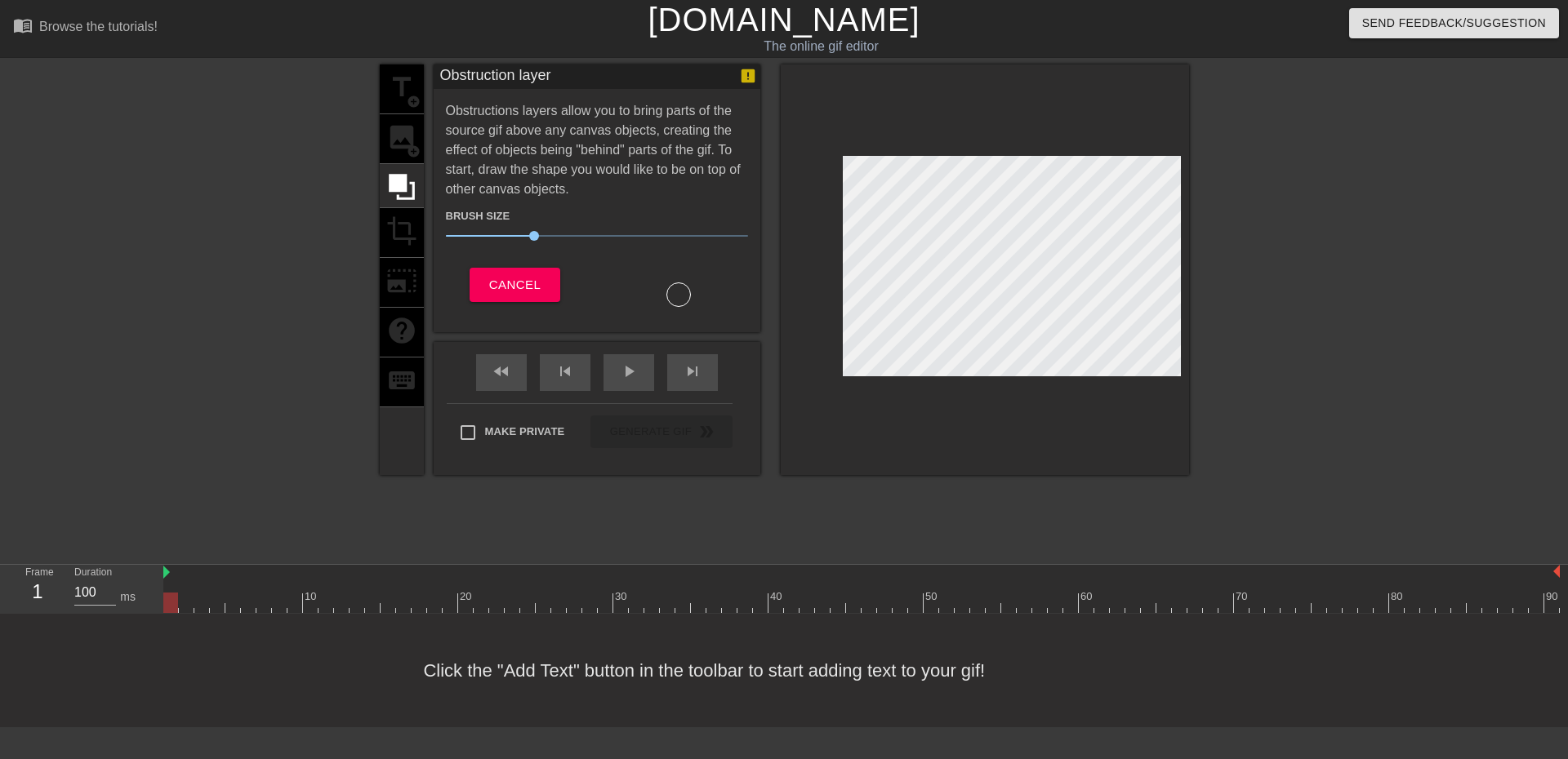
click at [408, 227] on div "title add_circle image add_circle crop photo_size_select_large help keyboard" at bounding box center [402, 270] width 44 height 411
click at [526, 282] on span "Cancel" at bounding box center [515, 285] width 51 height 21
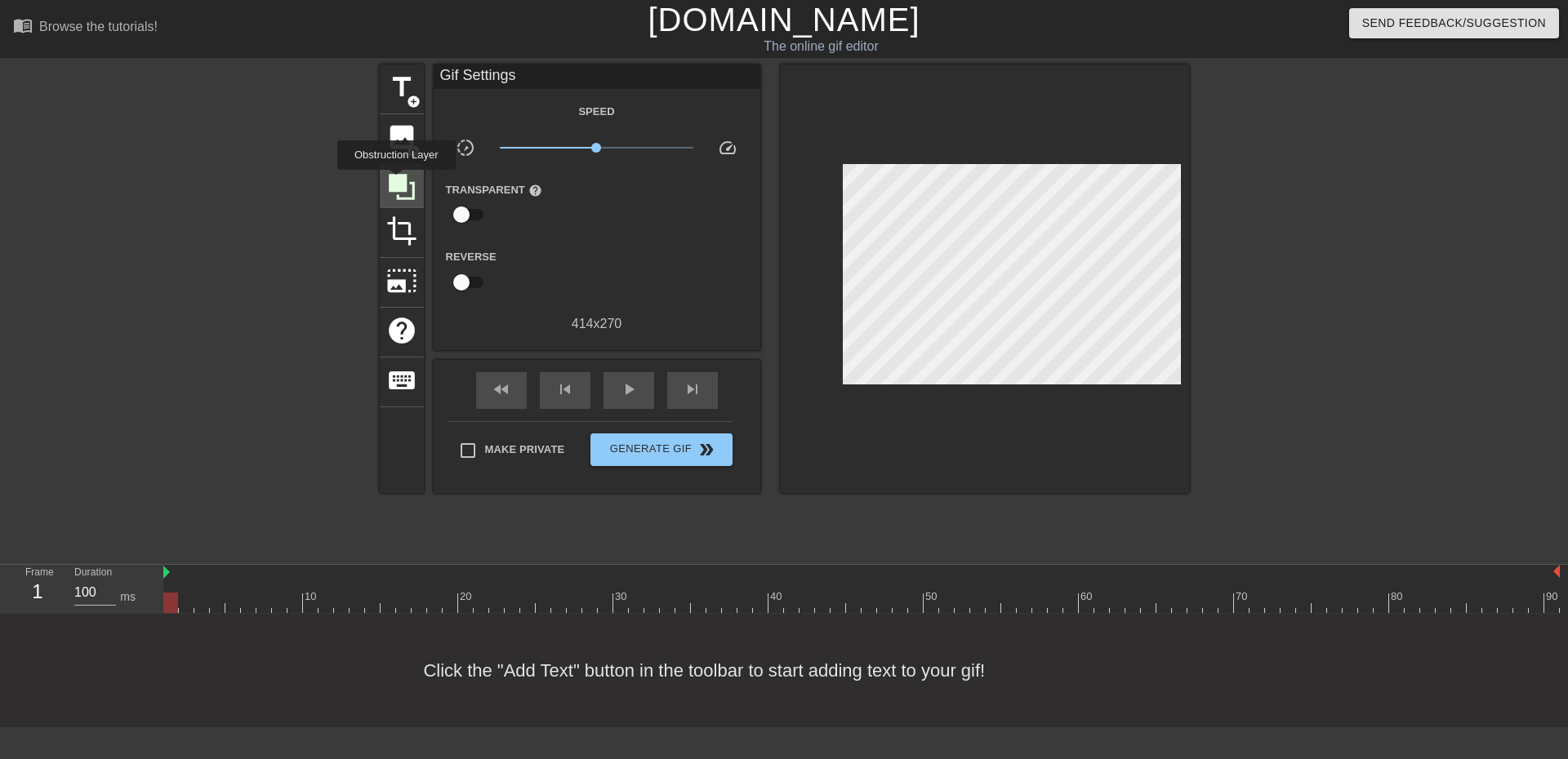
click at [396, 181] on icon at bounding box center [402, 187] width 26 height 26
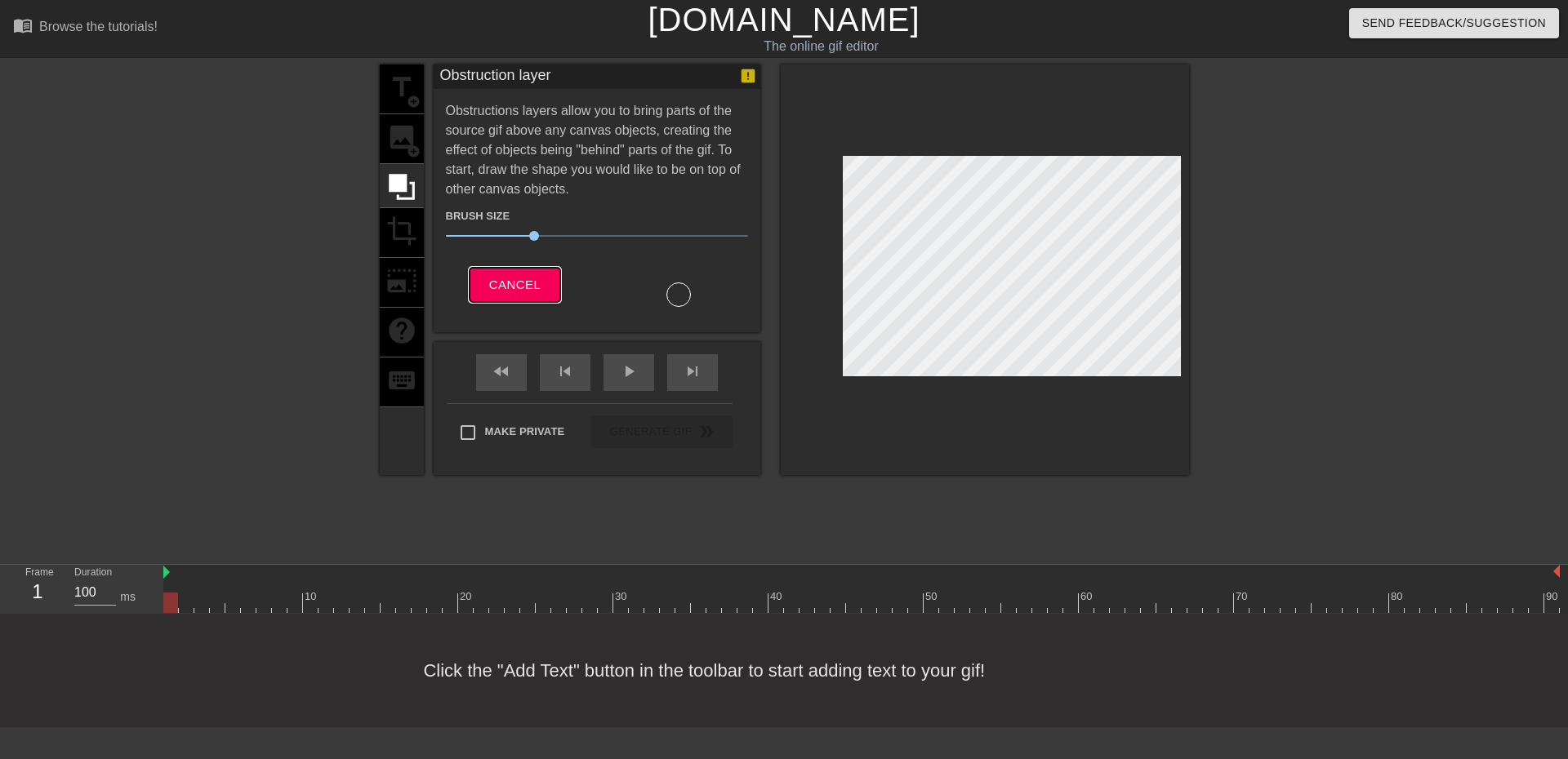
click at [498, 284] on span "Cancel" at bounding box center [515, 285] width 51 height 21
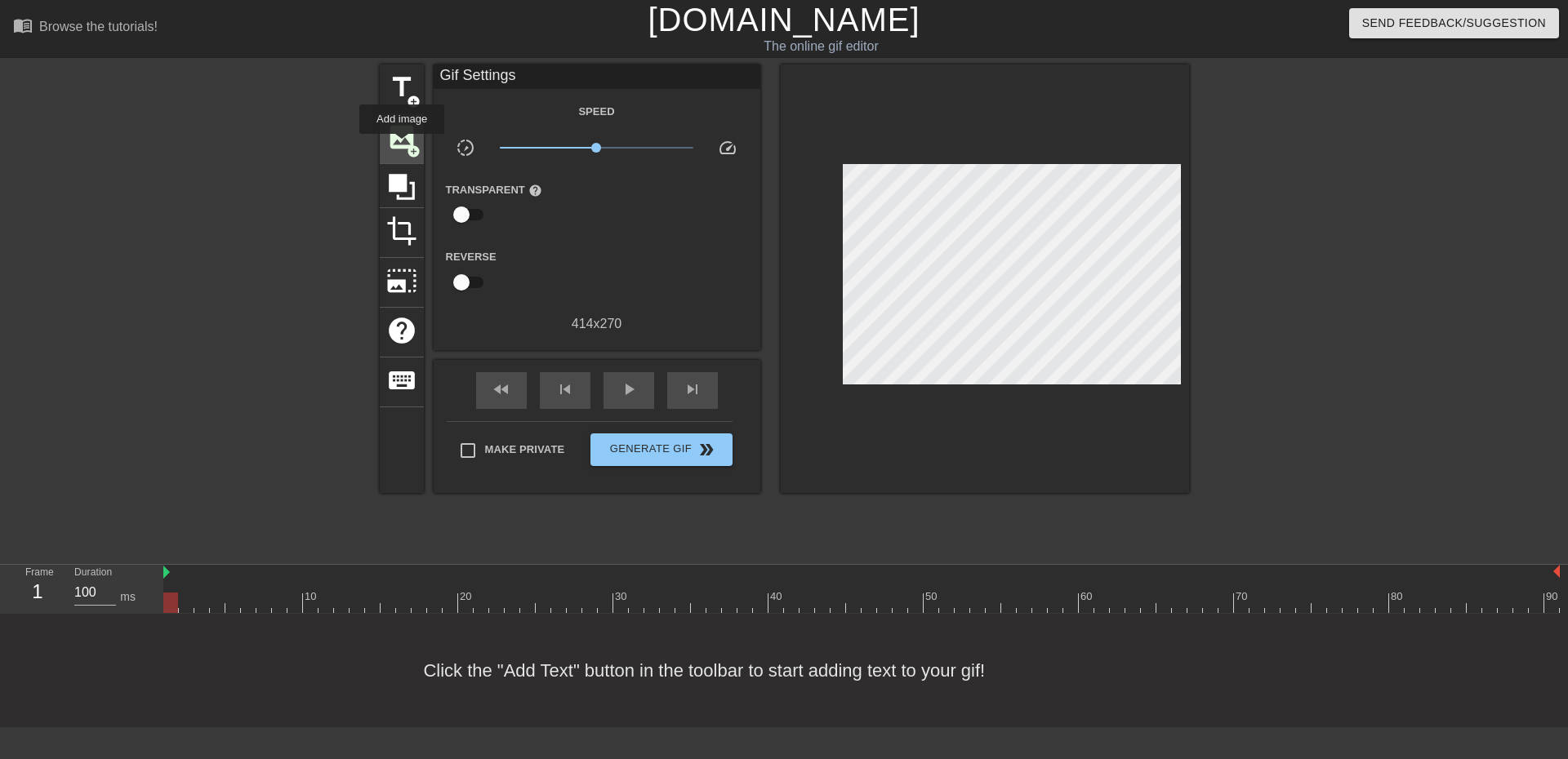
click at [402, 146] on span "image" at bounding box center [402, 136] width 31 height 31
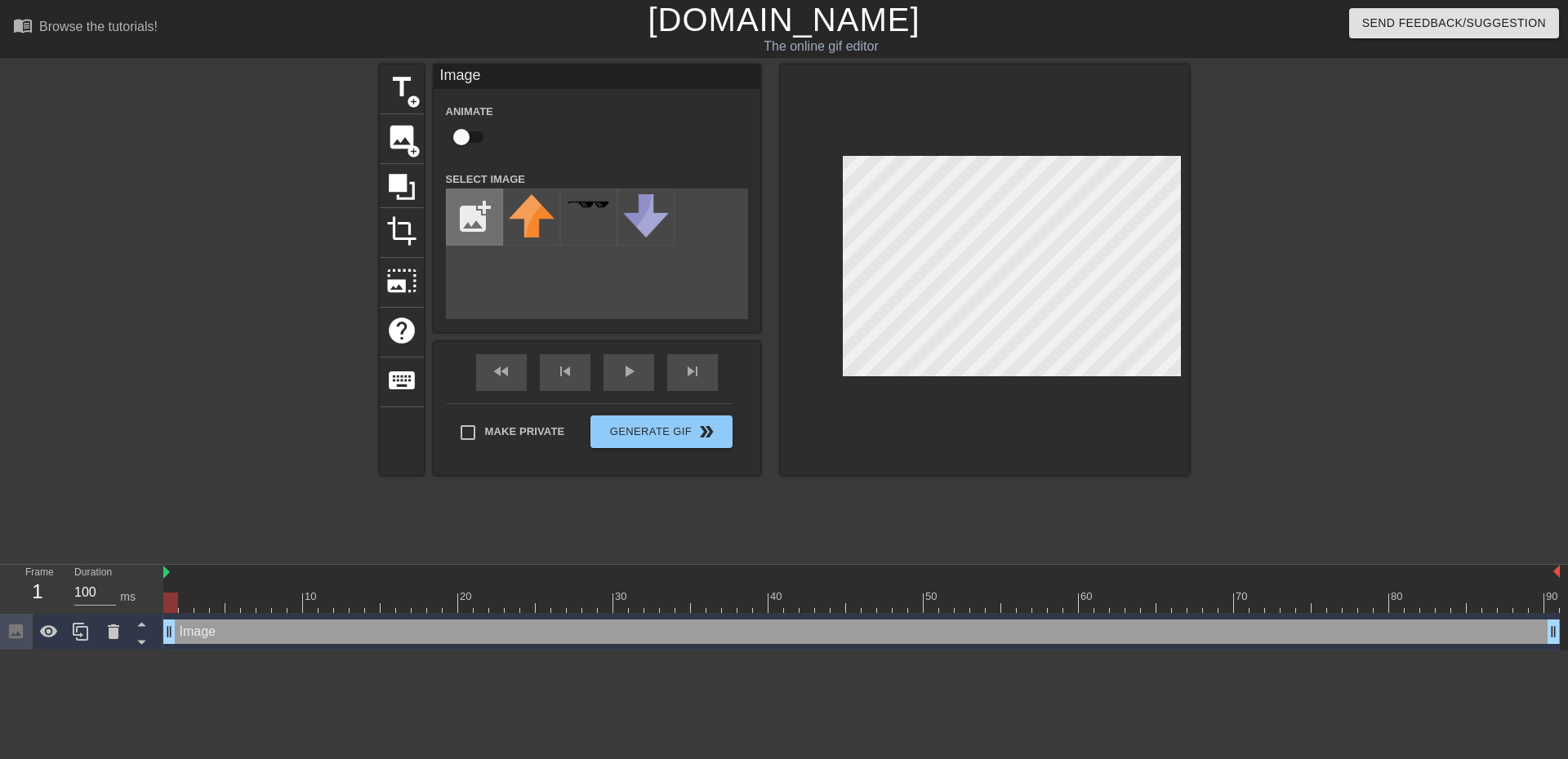
click at [476, 223] on input "file" at bounding box center [473, 217] width 55 height 55
type input "C:\fakepath\Daco_4201958.png"
click at [528, 218] on img at bounding box center [531, 209] width 46 height 30
click at [835, 151] on div at bounding box center [984, 270] width 408 height 411
click at [1191, 267] on div "title add_circle image add_circle crop photo_size_select_large help keyboard Im…" at bounding box center [784, 309] width 1568 height 490
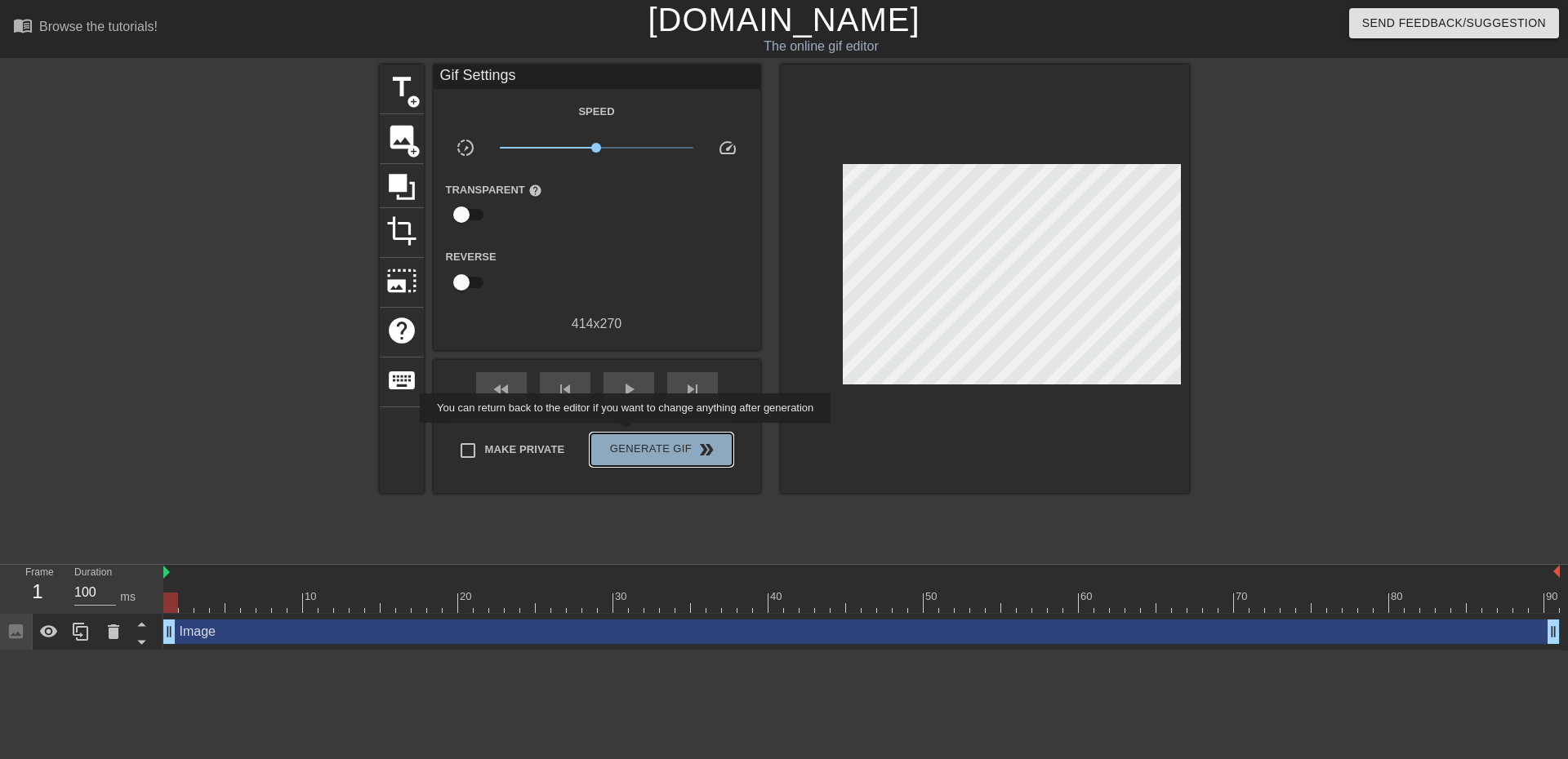
click at [628, 434] on button "Generate Gif double_arrow" at bounding box center [660, 449] width 141 height 33
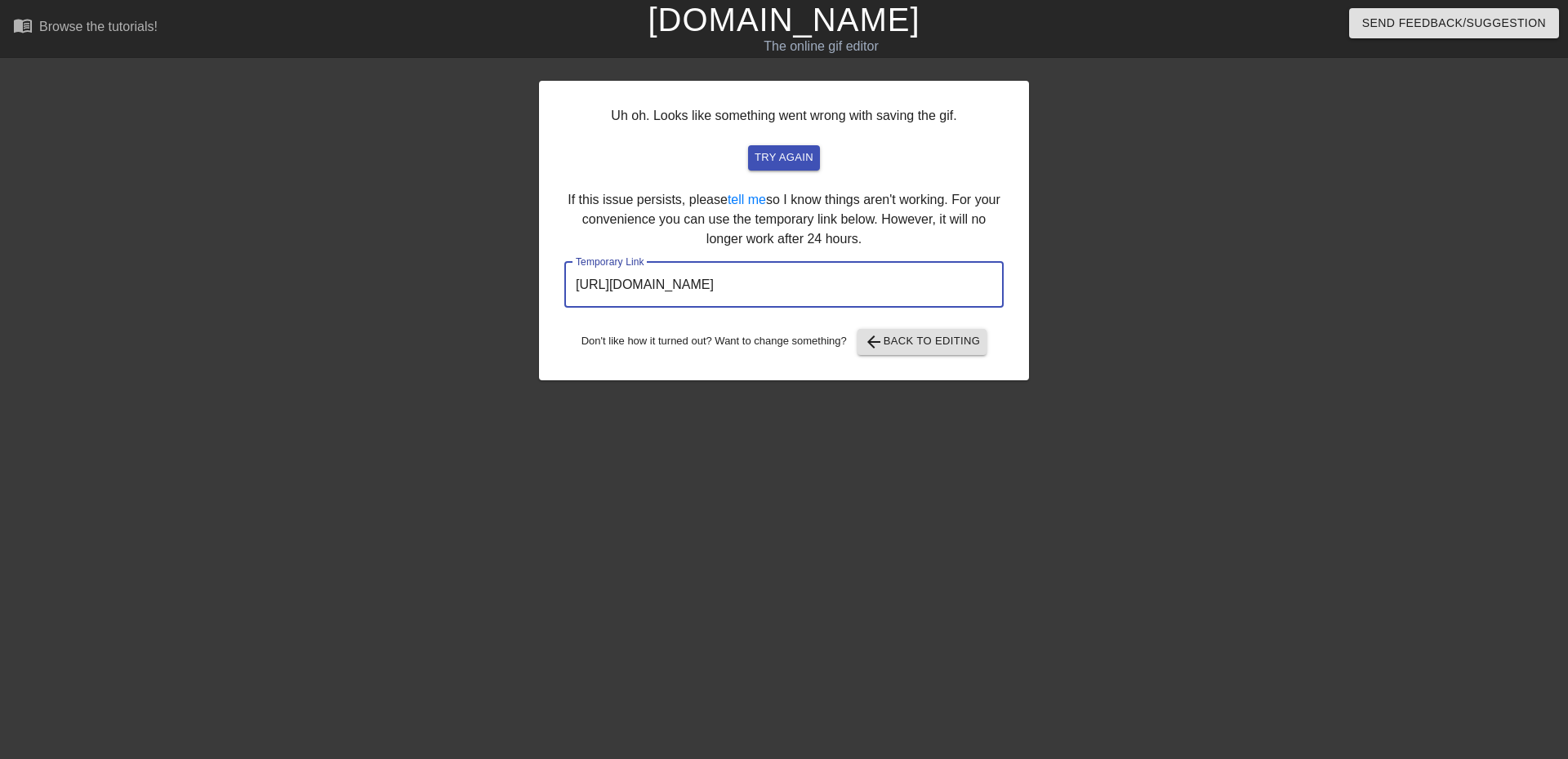
click at [743, 299] on input "[URL][DOMAIN_NAME]" at bounding box center [784, 285] width 439 height 46
click at [699, 275] on input "[URL][DOMAIN_NAME]" at bounding box center [784, 285] width 439 height 46
